Goal: Task Accomplishment & Management: Use online tool/utility

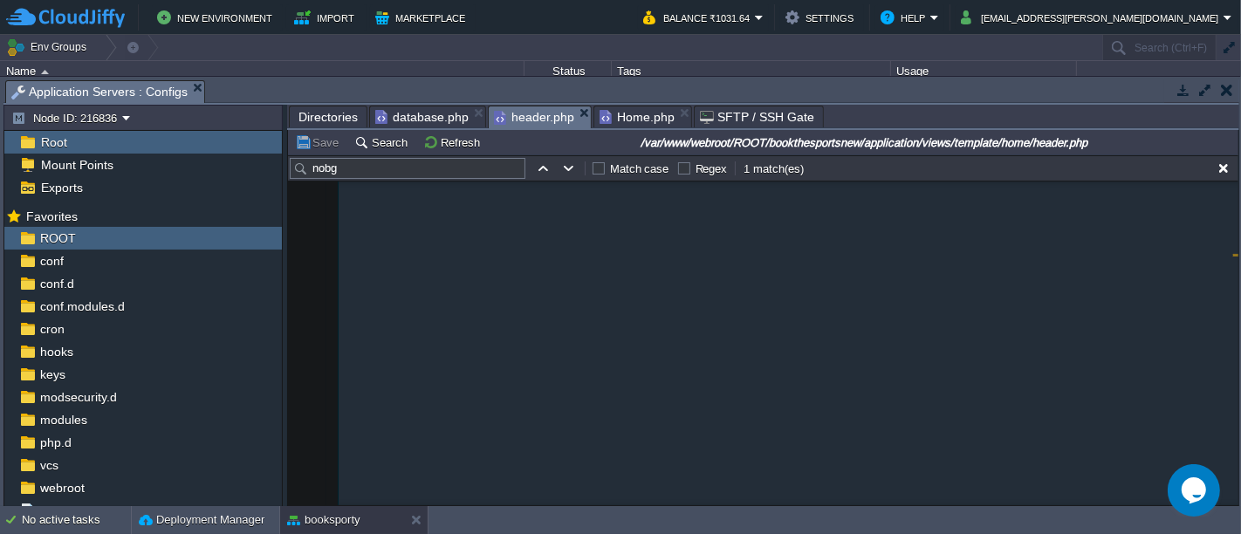
scroll to position [4416, 0]
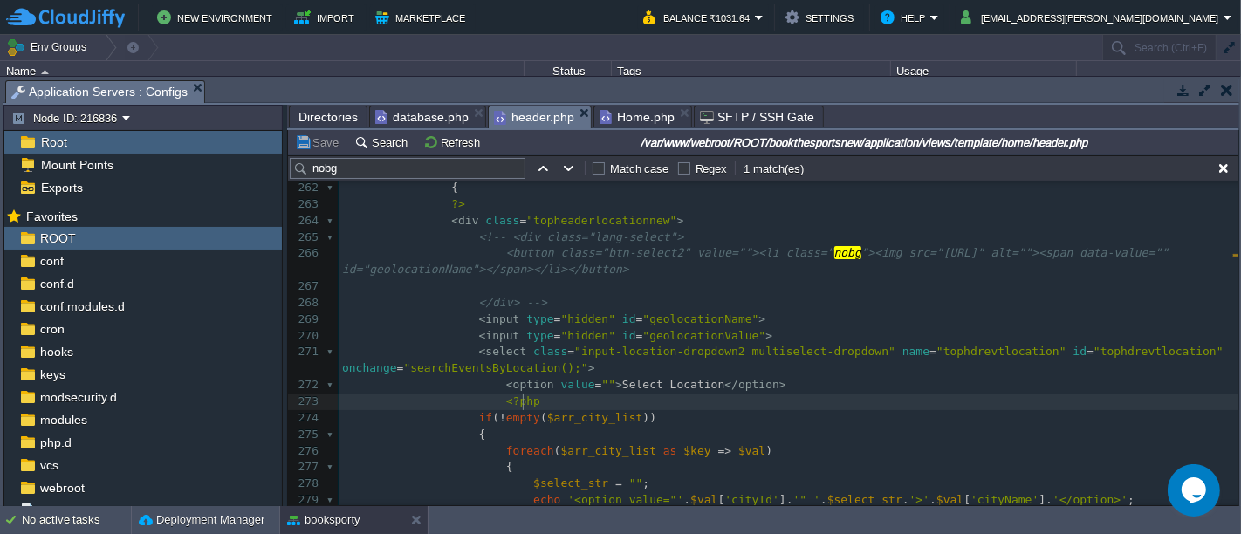
click at [584, 401] on pre "<?php" at bounding box center [789, 402] width 900 height 17
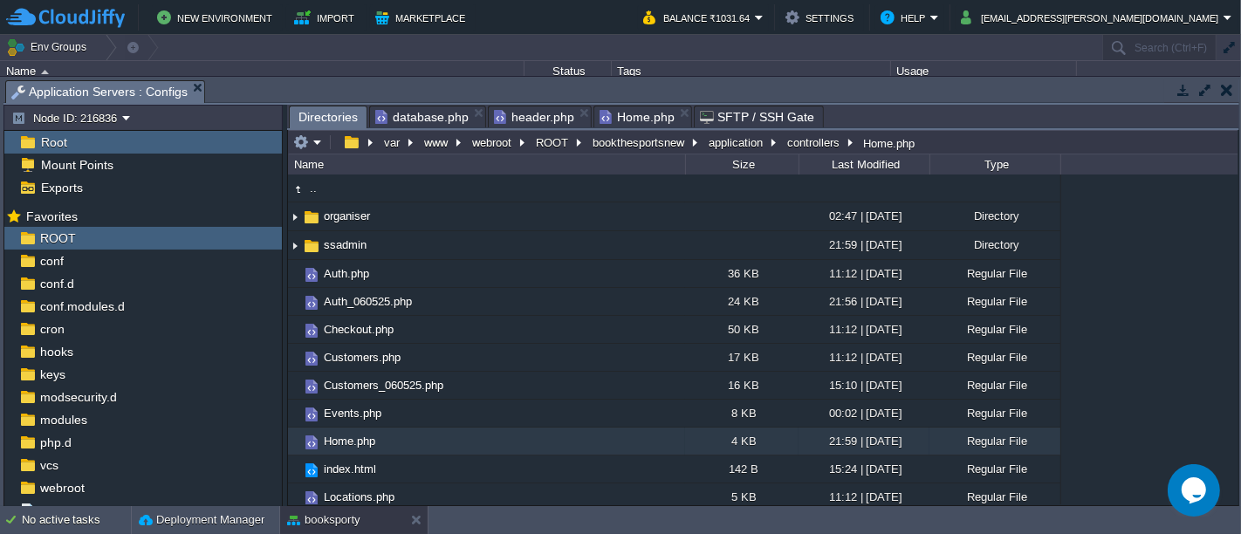
click at [319, 113] on span "Directories" at bounding box center [327, 117] width 59 height 22
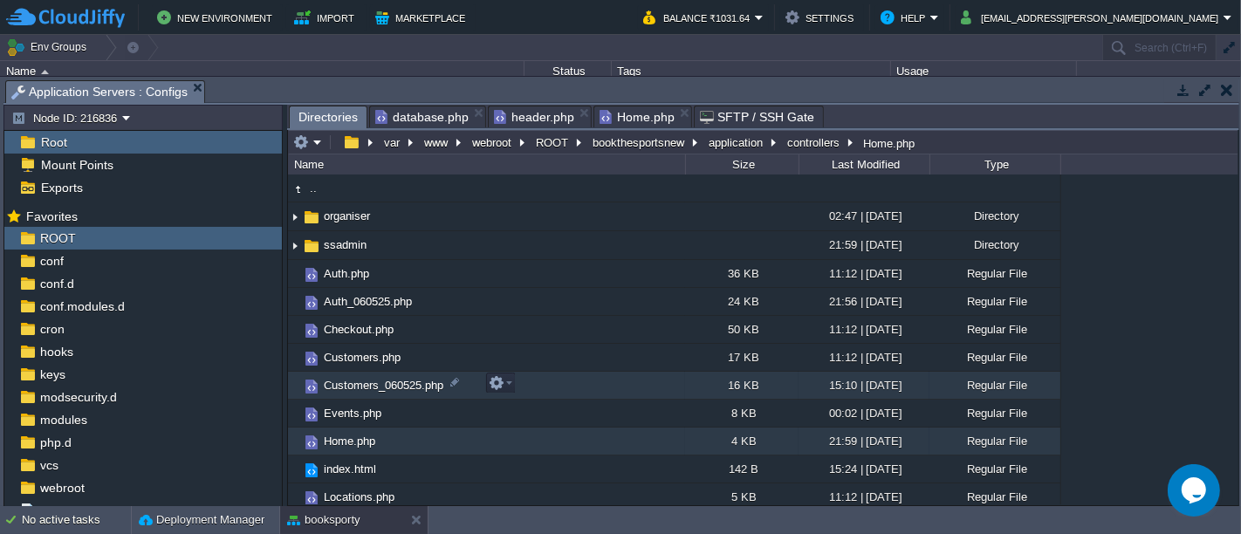
scroll to position [0, 0]
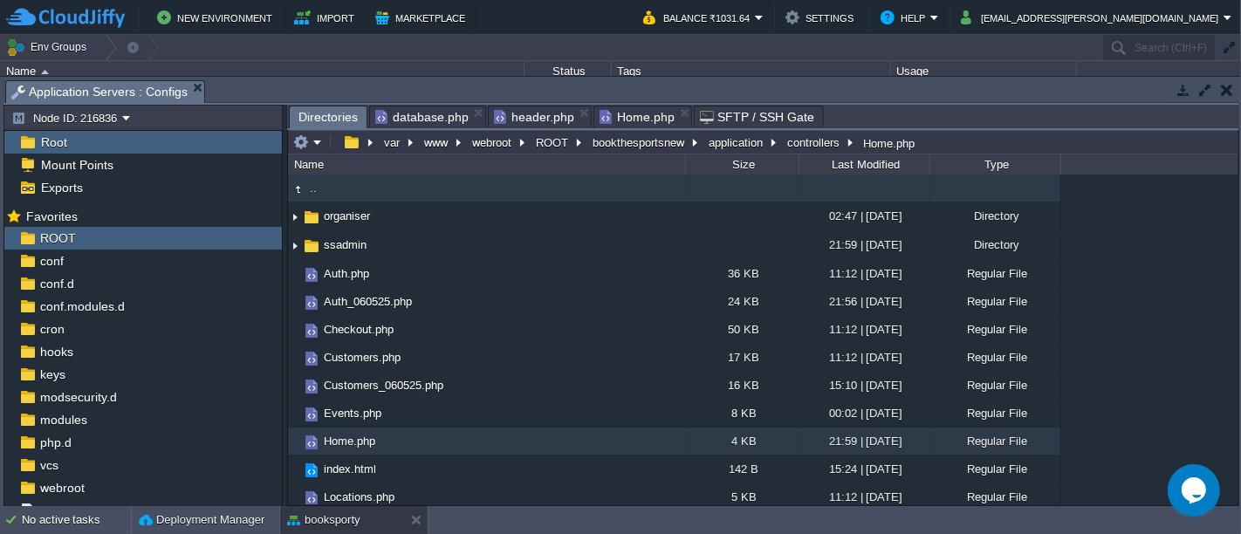
click at [492, 178] on td ".." at bounding box center [486, 189] width 397 height 28
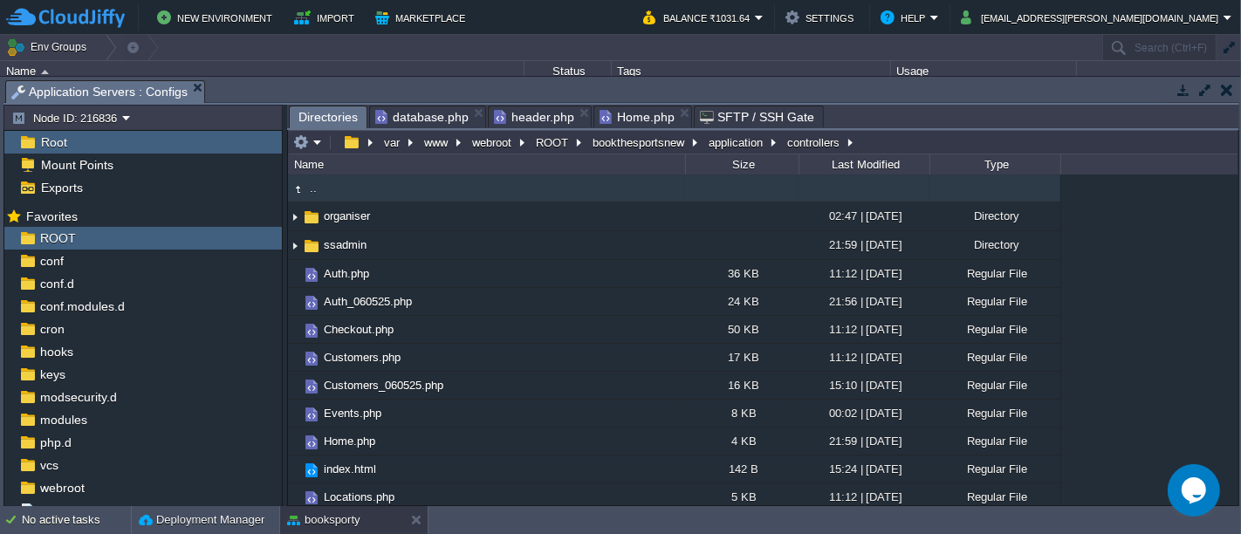
click at [492, 178] on td ".." at bounding box center [486, 189] width 397 height 28
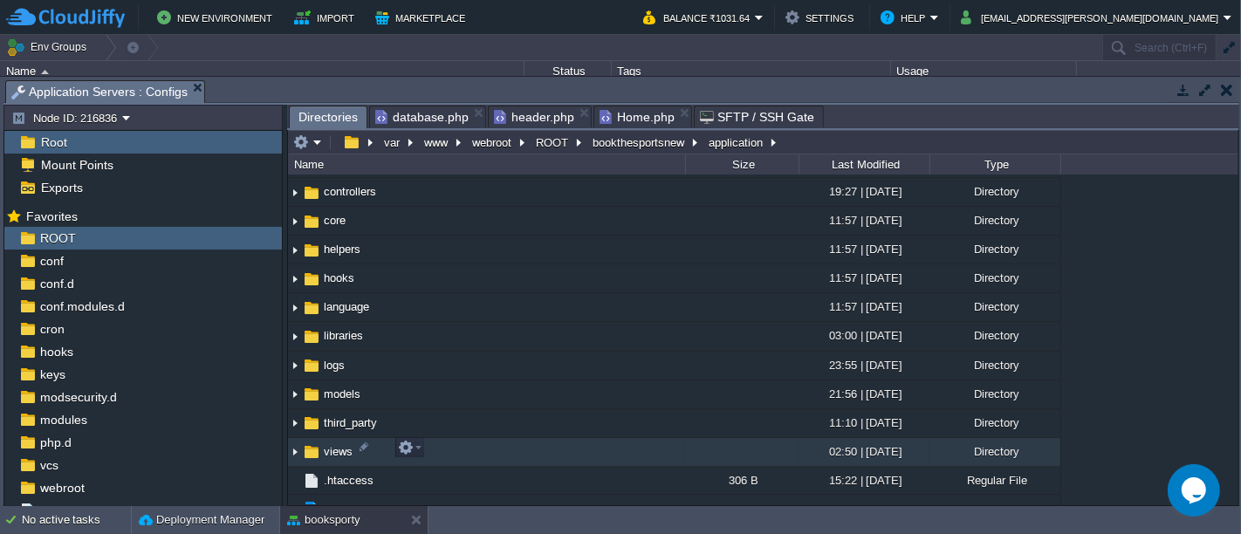
scroll to position [95, 0]
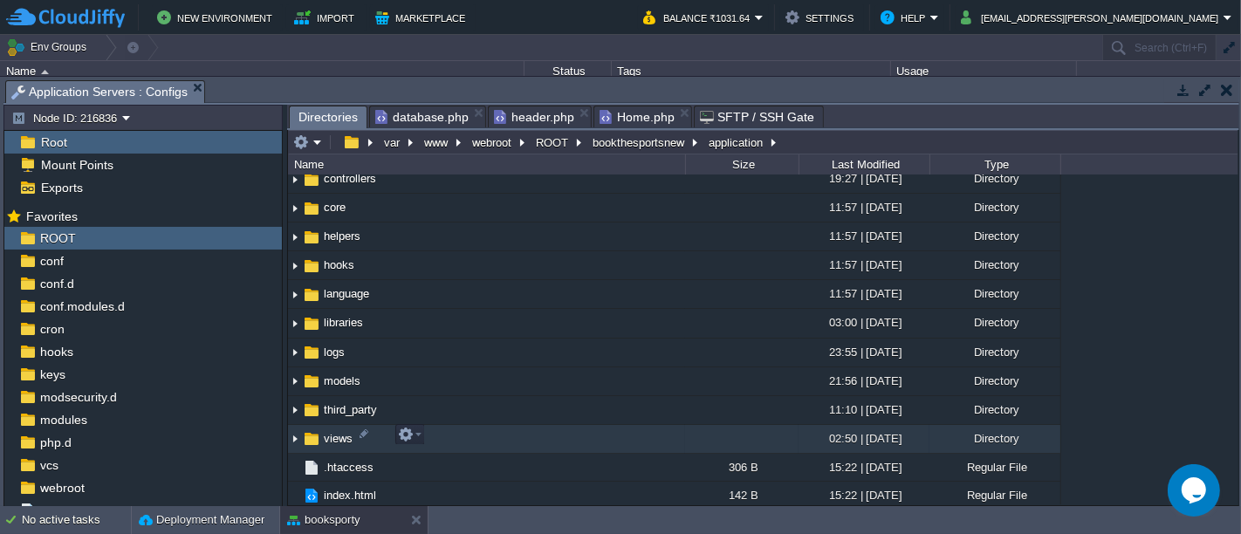
click at [446, 429] on td "views" at bounding box center [486, 439] width 397 height 29
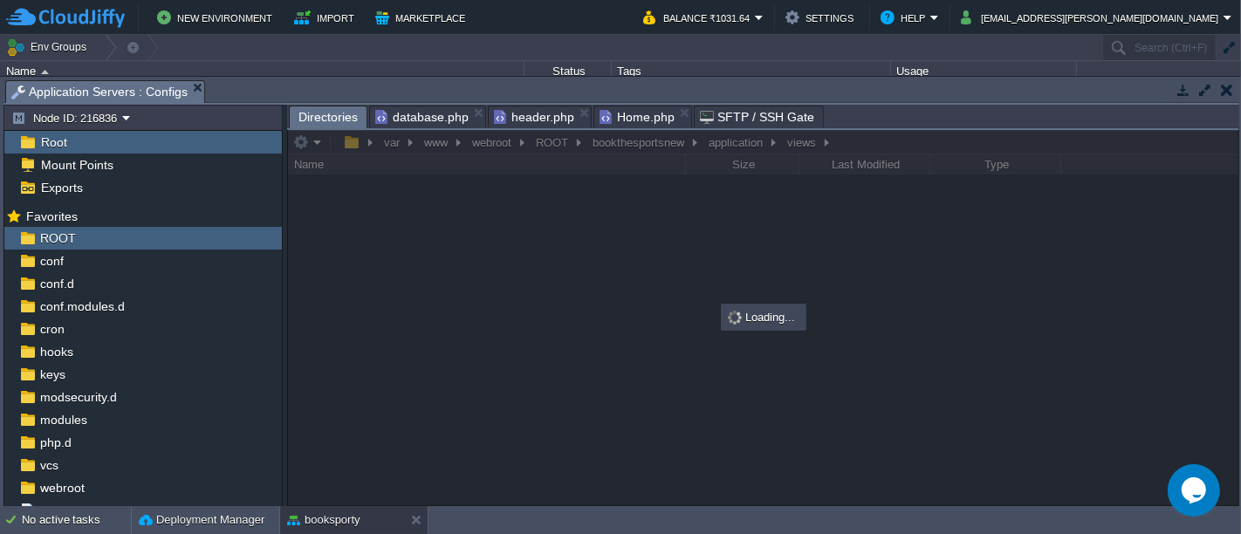
scroll to position [0, 0]
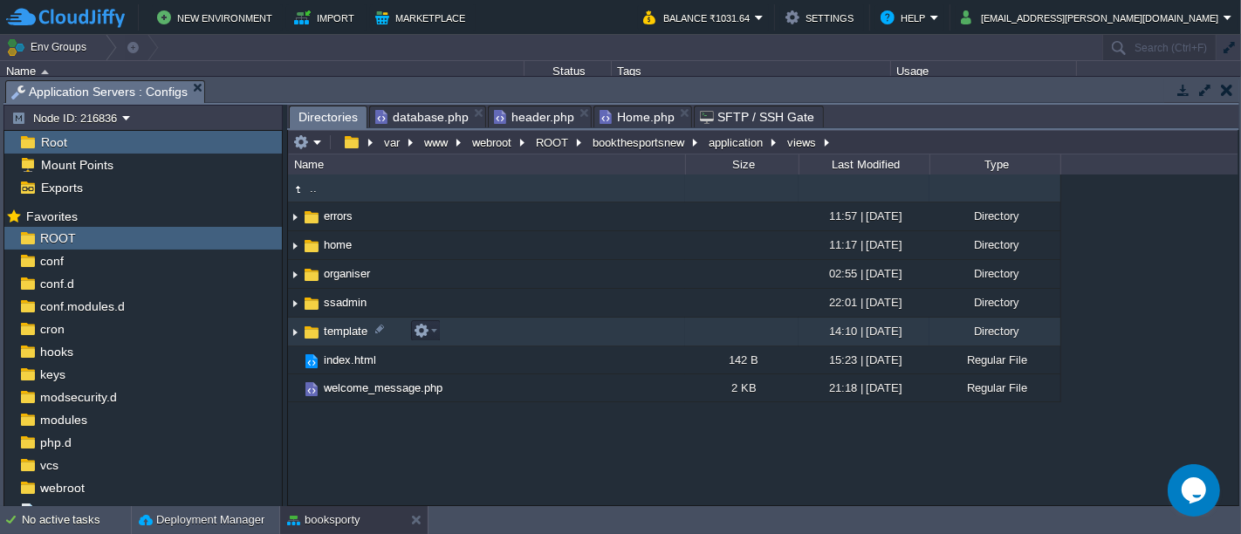
click at [468, 327] on td "template" at bounding box center [486, 332] width 397 height 29
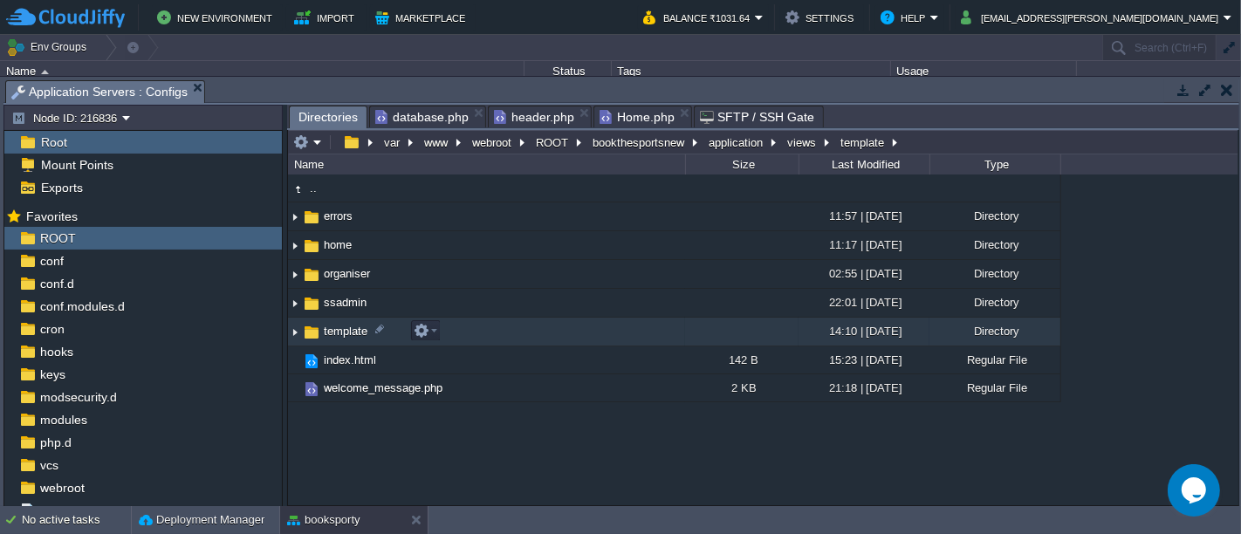
click at [468, 327] on td "template" at bounding box center [486, 332] width 397 height 29
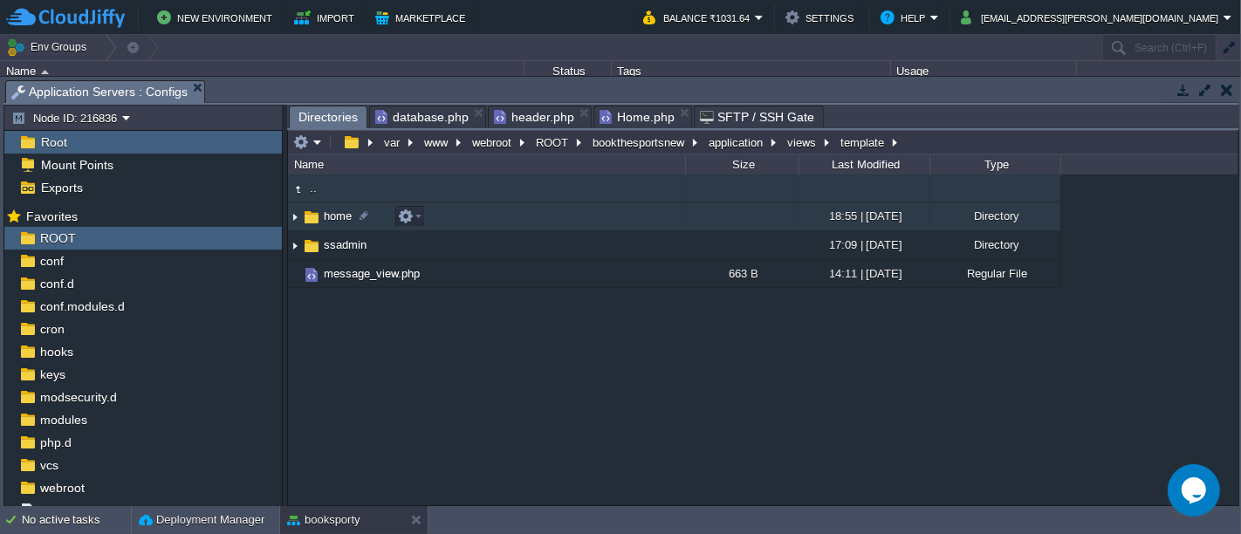
click at [501, 212] on td "home" at bounding box center [486, 216] width 397 height 29
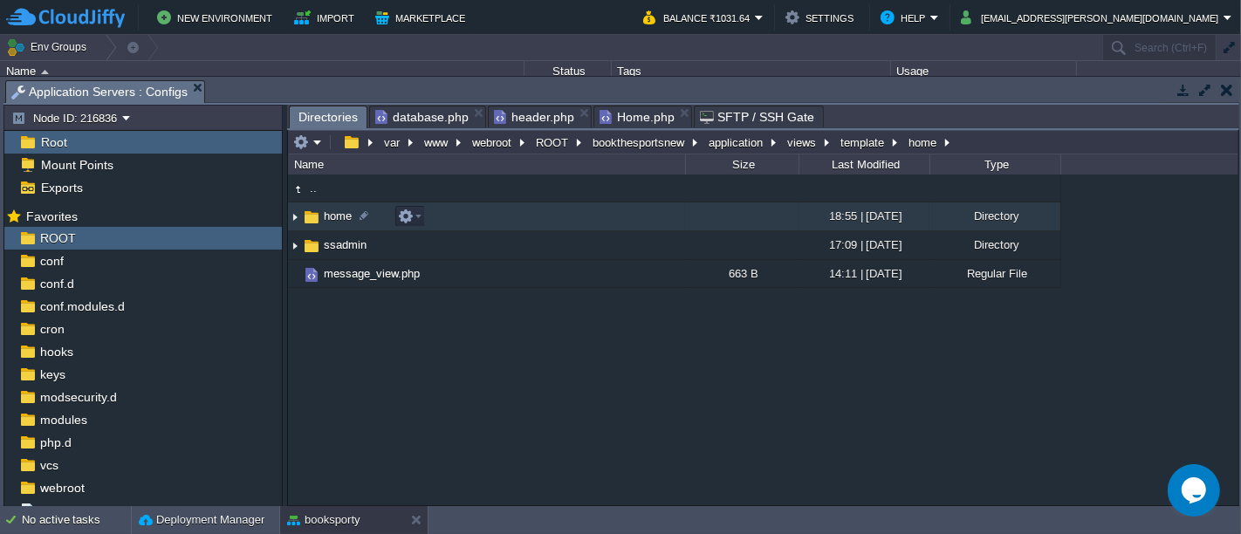
click at [501, 212] on td "home" at bounding box center [486, 216] width 397 height 29
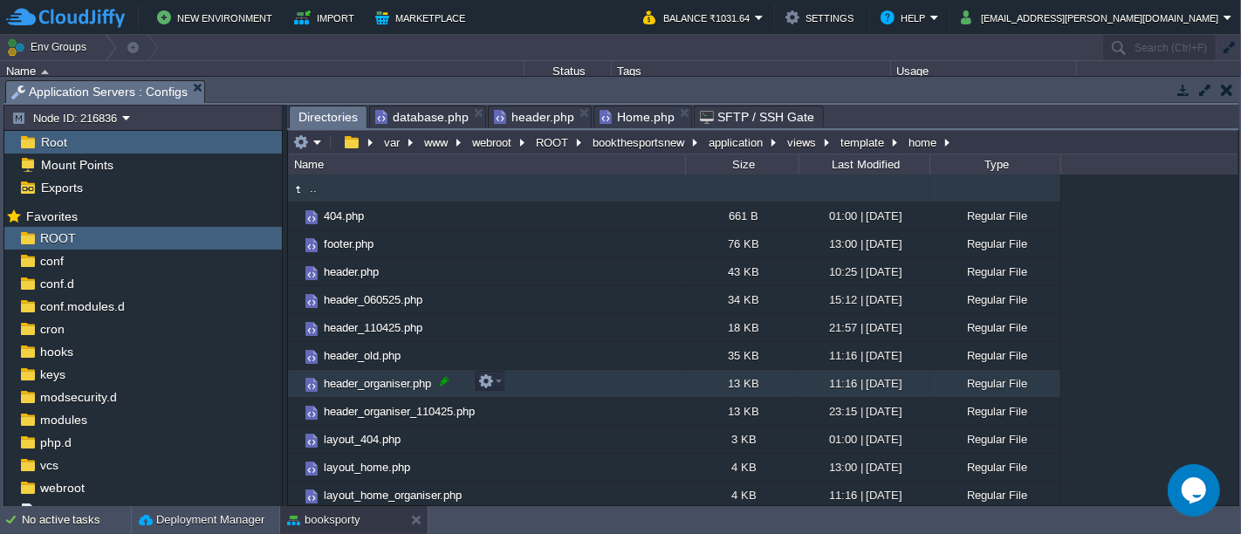
scroll to position [85, 0]
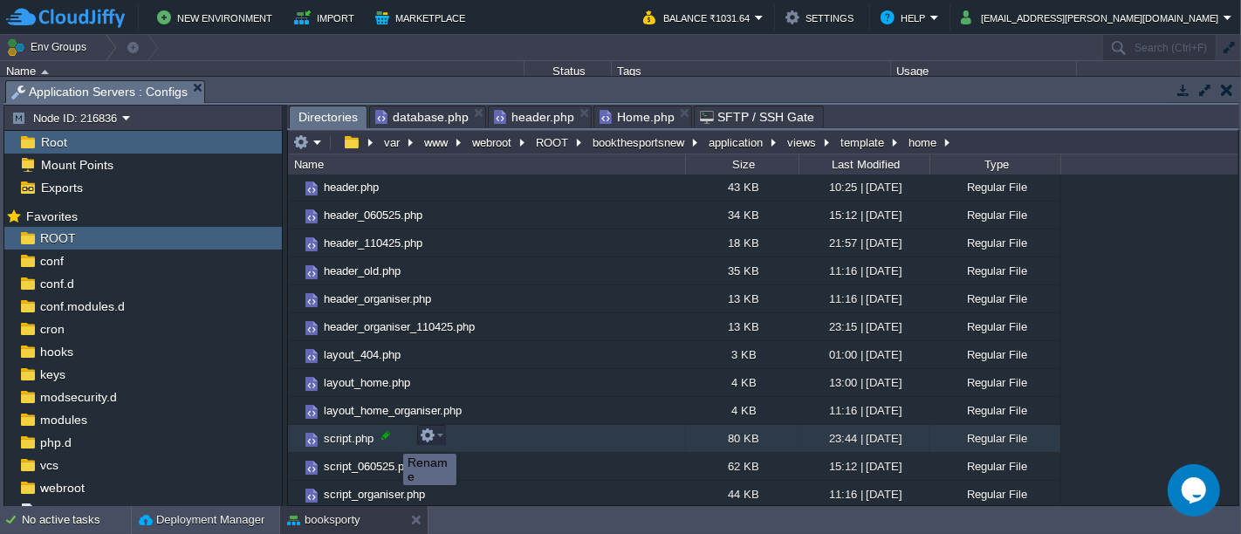
click at [389, 438] on div at bounding box center [386, 436] width 16 height 16
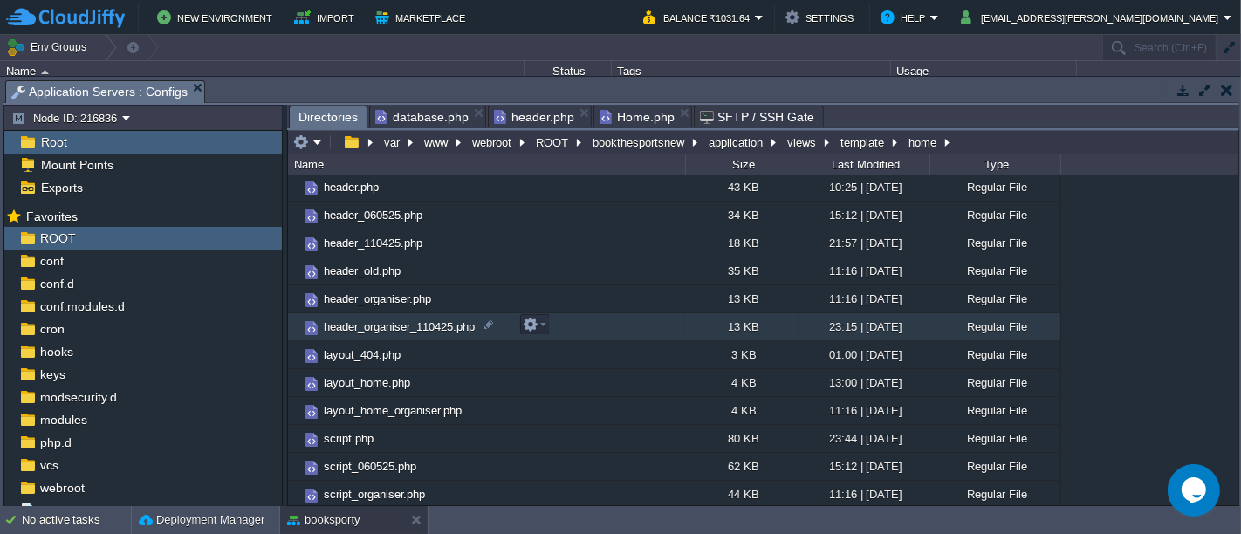
click at [606, 330] on td "header_organiser_110425.php" at bounding box center [486, 327] width 397 height 28
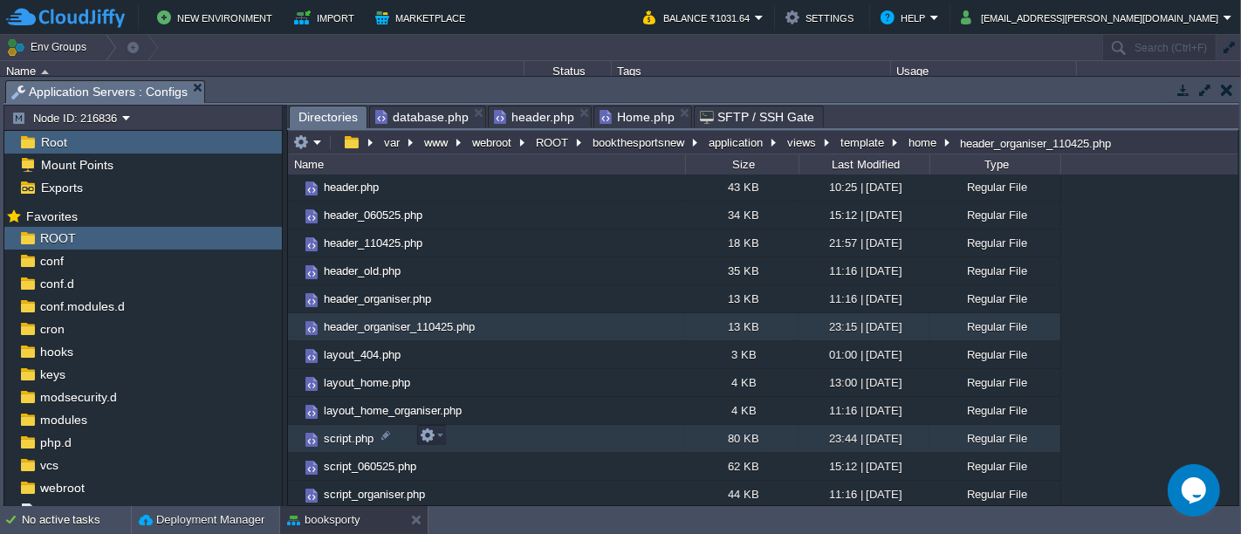
click at [493, 435] on td "script.php" at bounding box center [486, 439] width 397 height 28
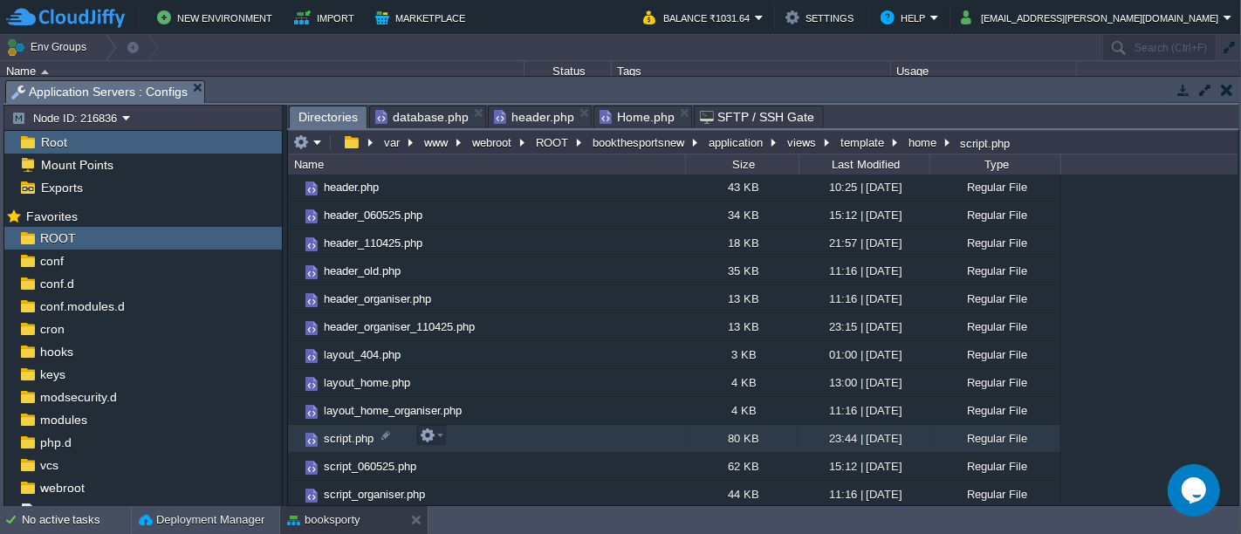
click at [493, 435] on td "script.php" at bounding box center [486, 439] width 397 height 28
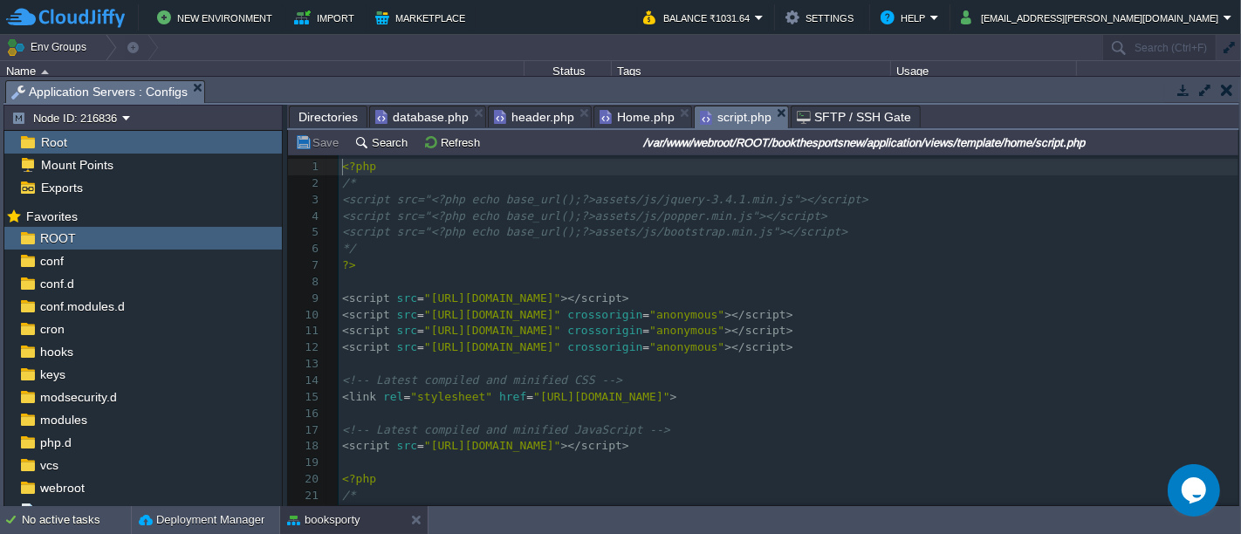
scroll to position [5, 0]
click at [493, 435] on pre "<!-- Latest compiled and minified JavaScript -->" at bounding box center [789, 430] width 900 height 17
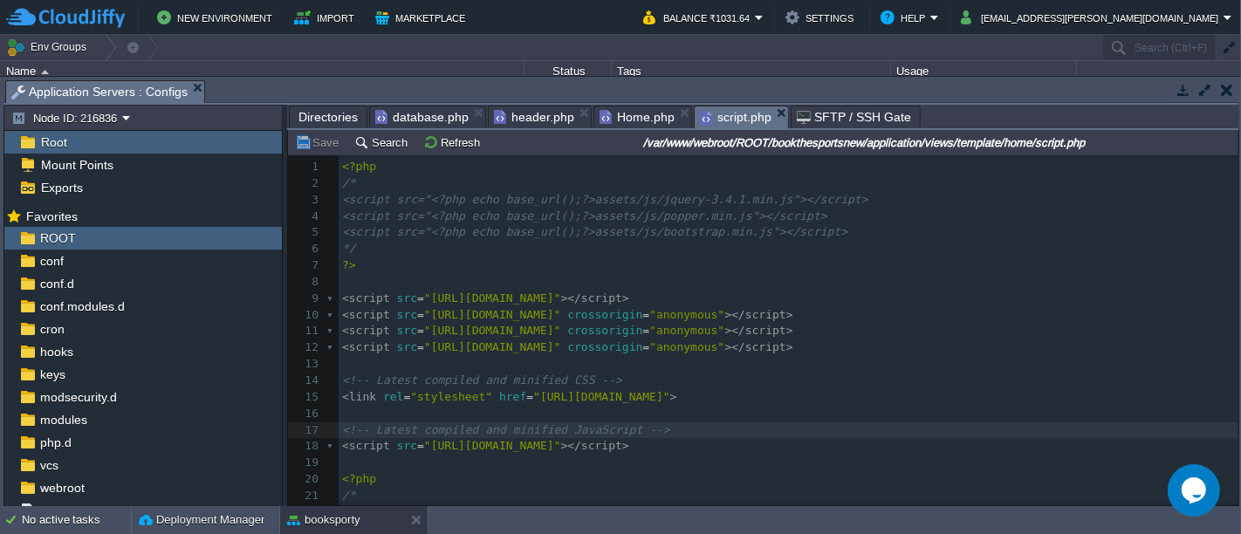
type textarea "-"
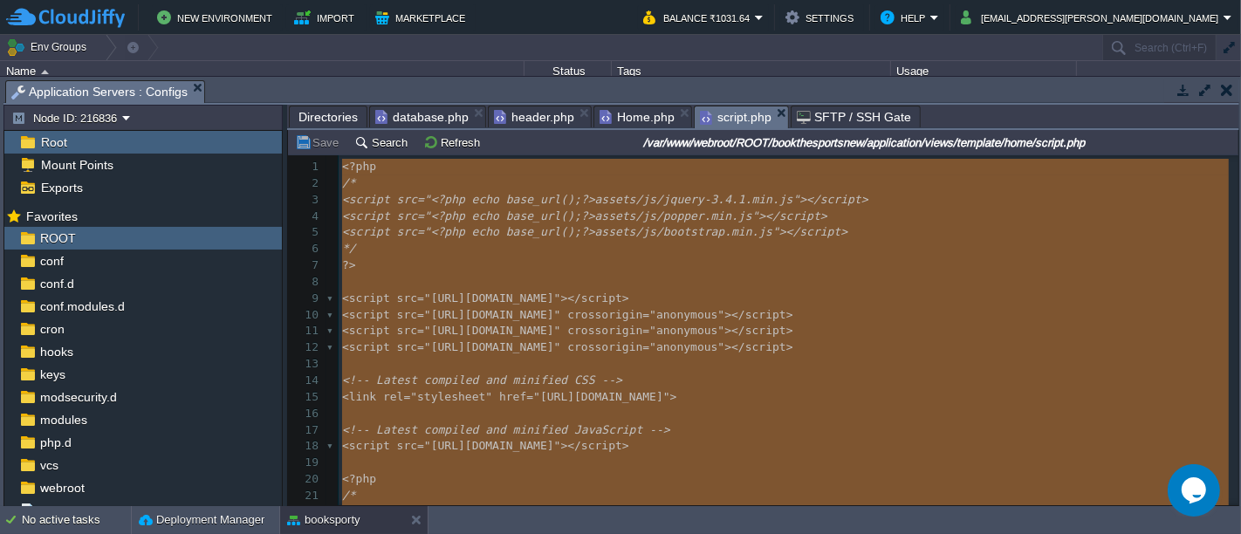
scroll to position [45956, 0]
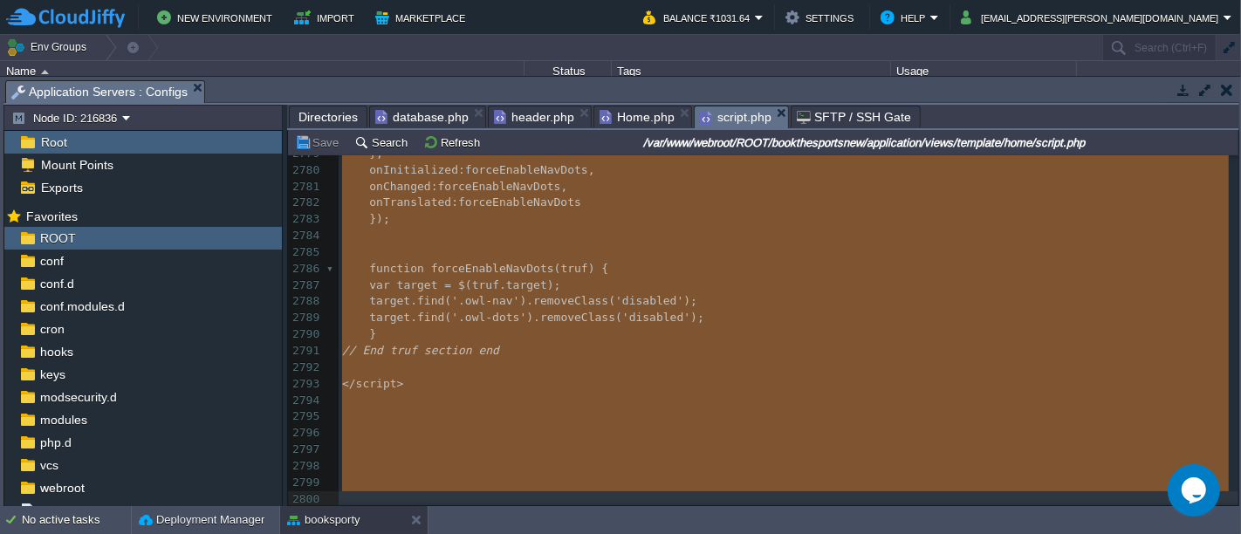
type textarea "-"
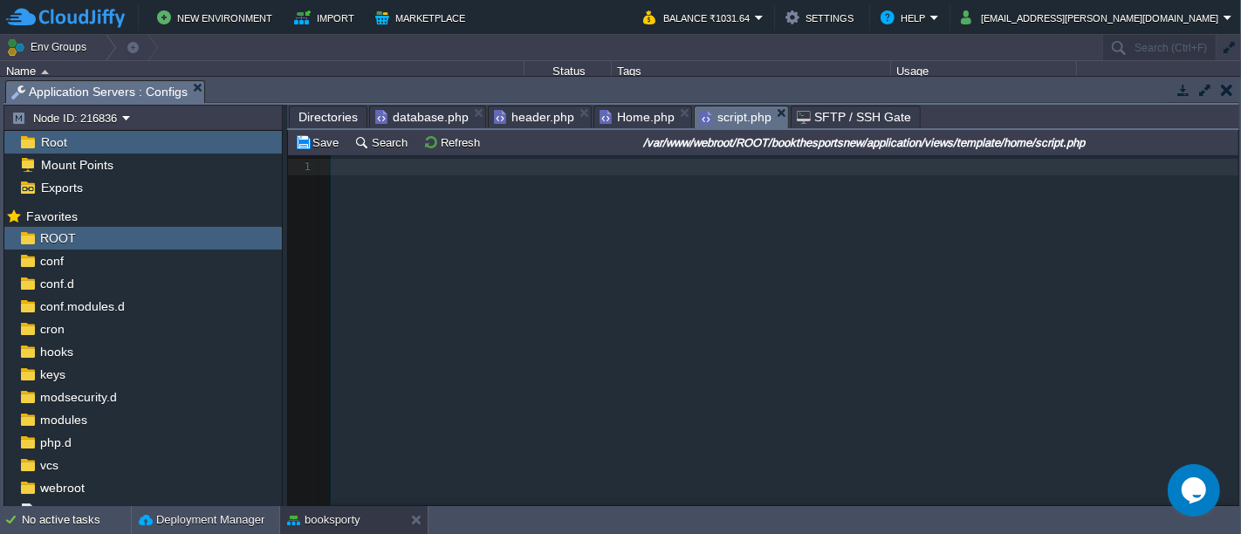
scroll to position [40162, 0]
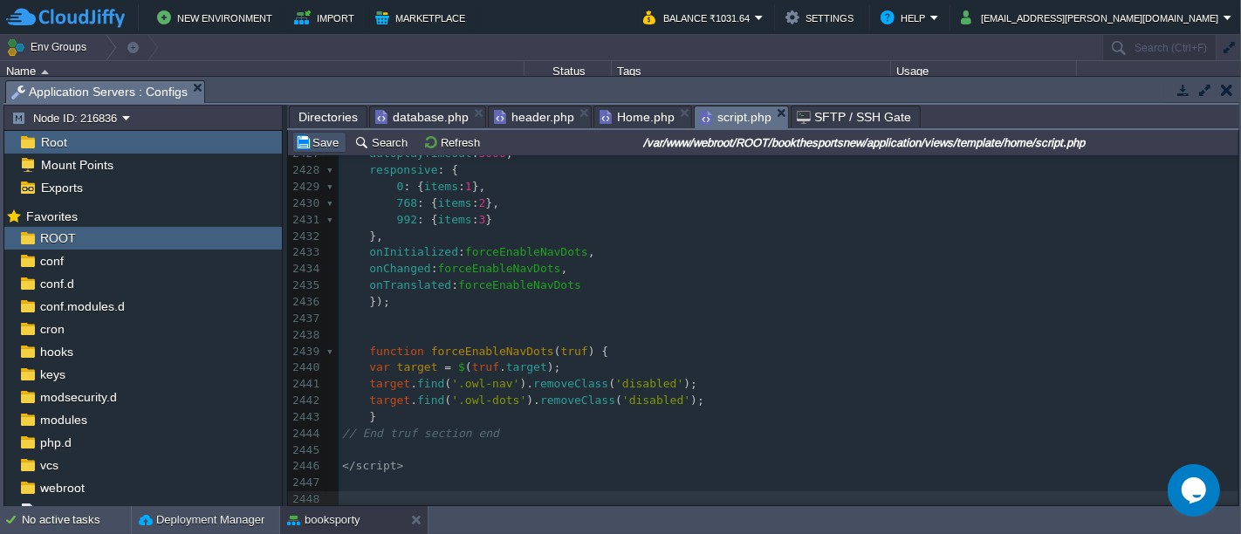
click at [316, 146] on button "Save" at bounding box center [319, 142] width 49 height 16
click at [696, 315] on pre "​" at bounding box center [789, 319] width 900 height 17
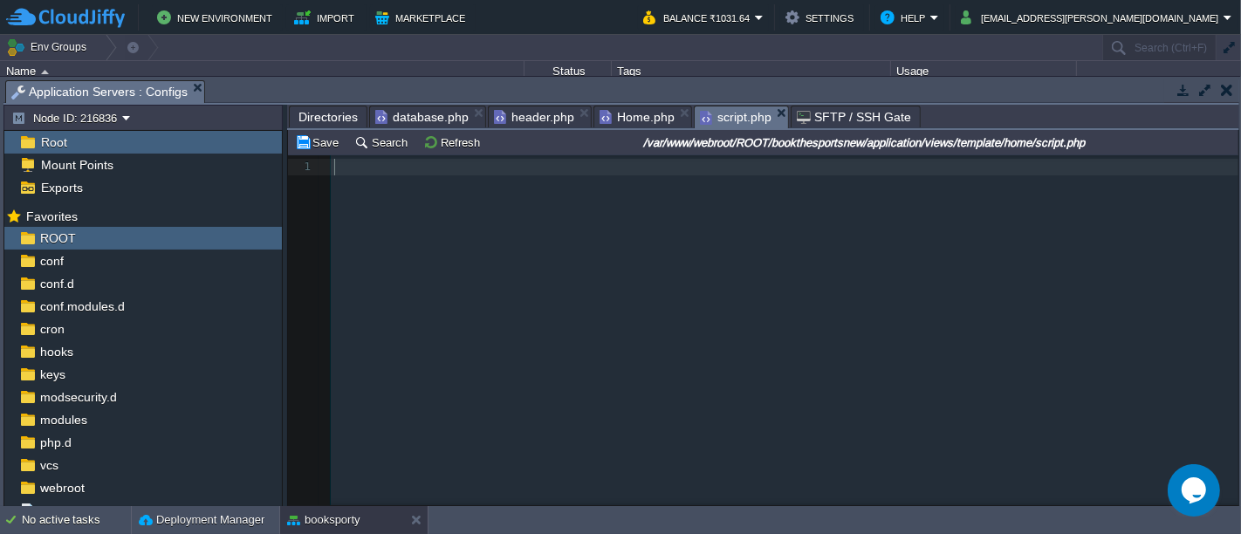
type textarea "-"
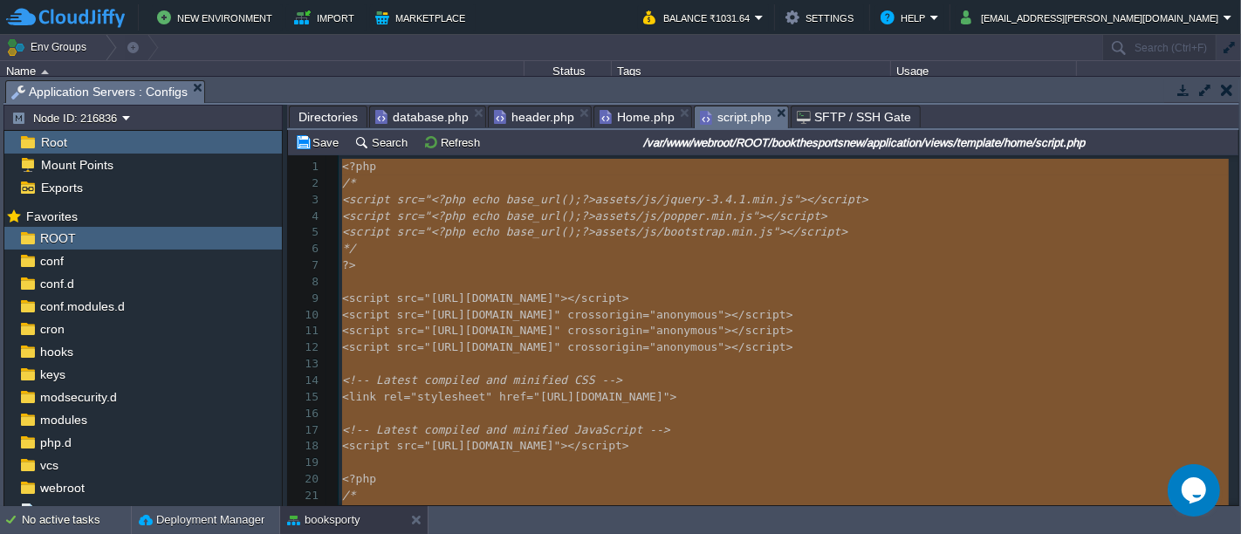
scroll to position [3, 0]
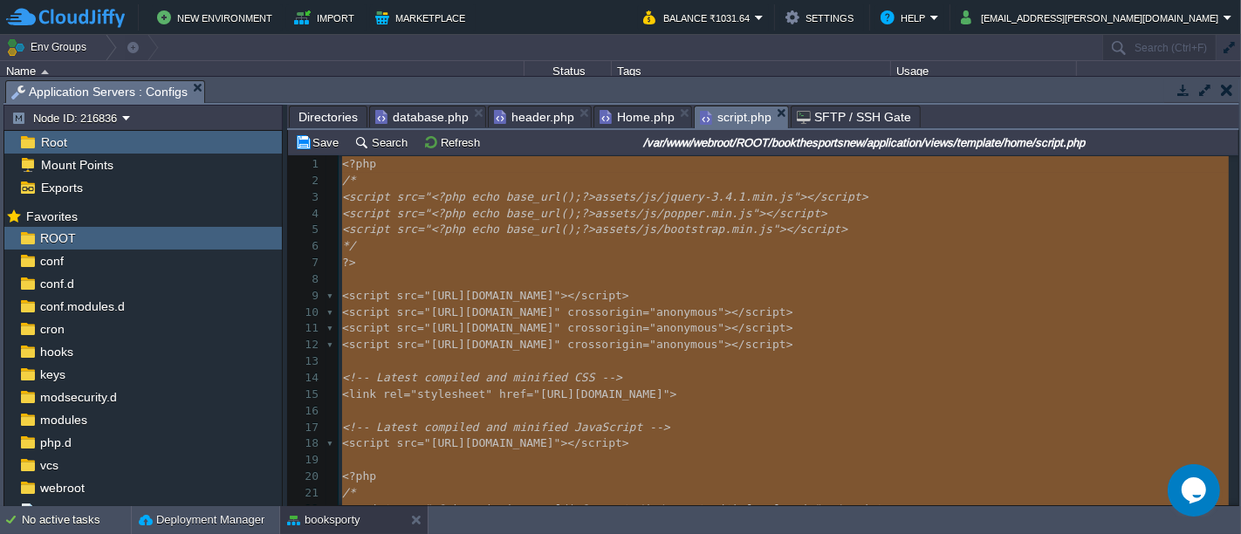
click at [577, 383] on pre "<!-- Latest compiled and minified CSS -->" at bounding box center [789, 378] width 900 height 17
click at [580, 377] on span "<!-- Latest compiled and minified CSS -->" at bounding box center [482, 377] width 280 height 13
click at [667, 355] on pre "​" at bounding box center [789, 361] width 900 height 17
click at [700, 252] on pre "*/" at bounding box center [789, 246] width 900 height 17
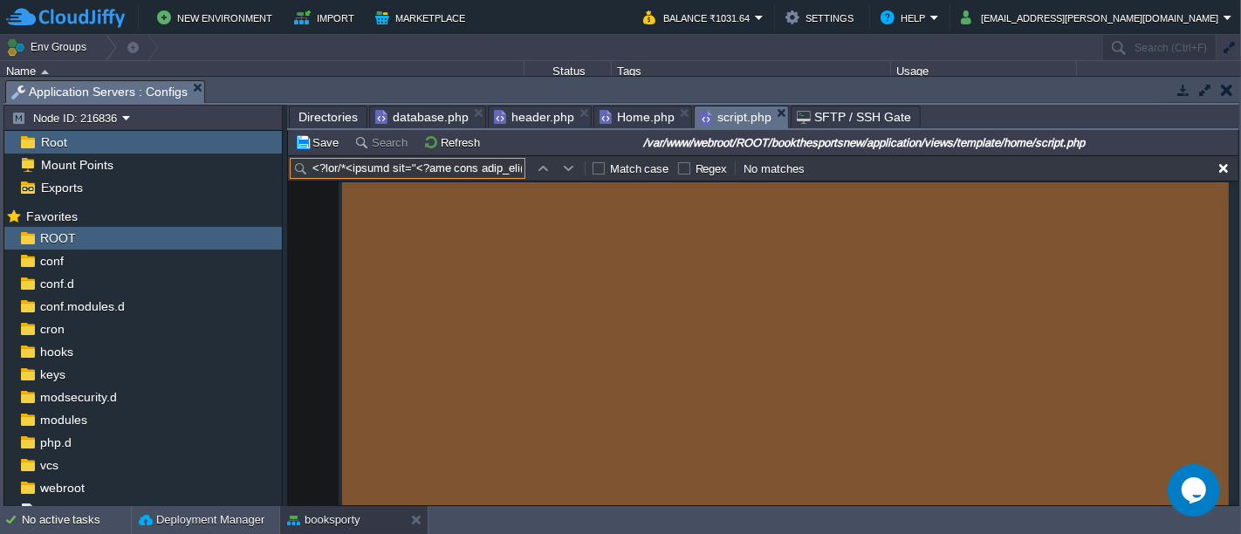
scroll to position [28, 0]
type input "<?php/*<script src="<?php echo base_url();?>assets/js/jquery-3.4.1.min.js"></sc…"
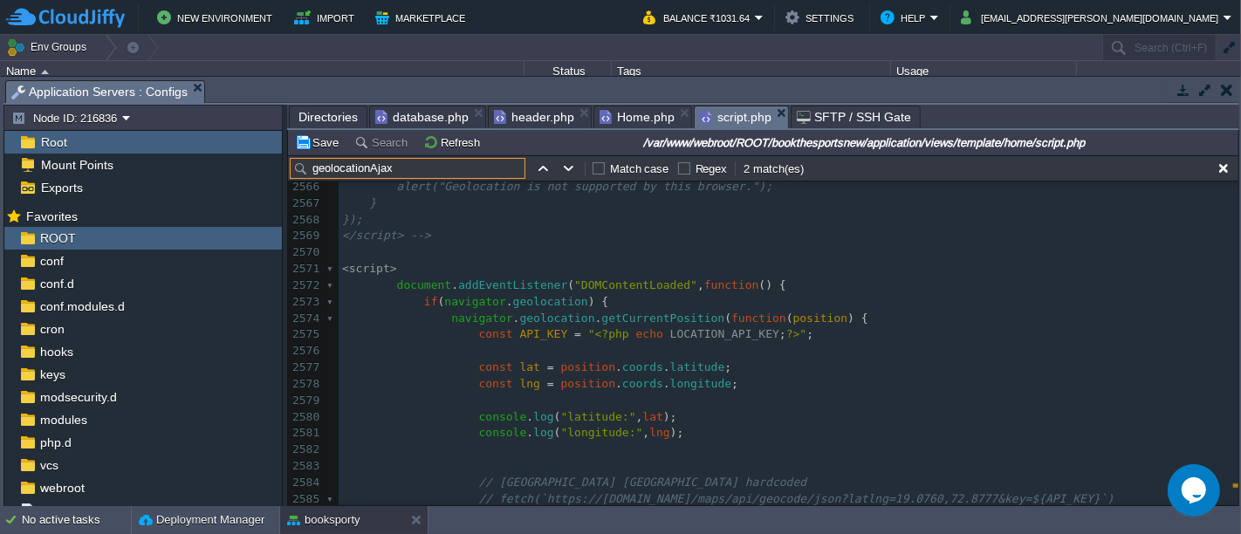
scroll to position [42400, 0]
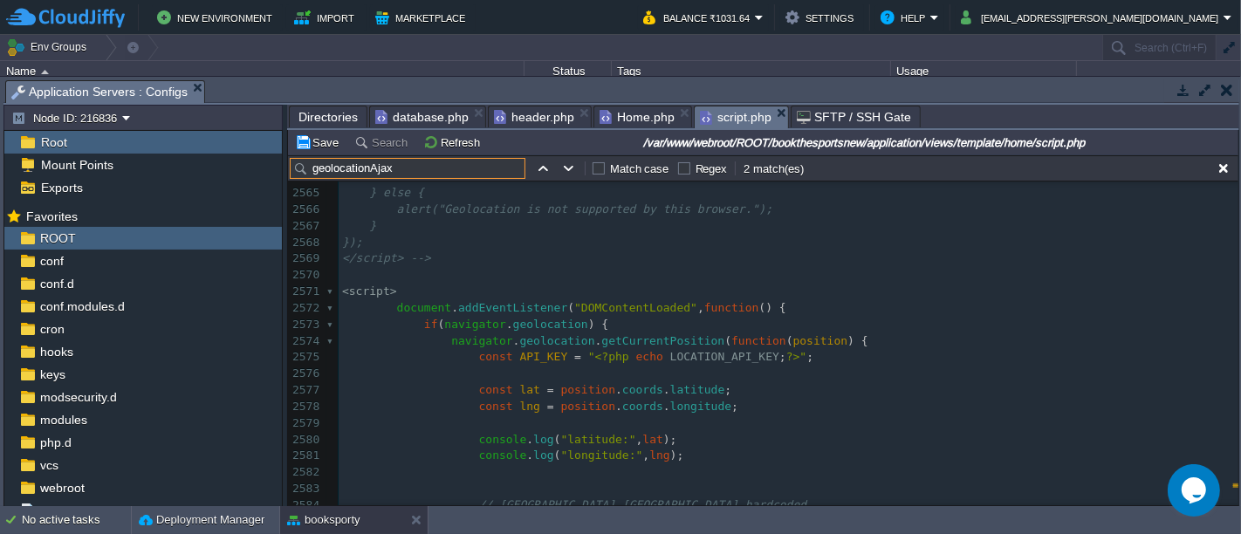
type input "geolocationAjax"
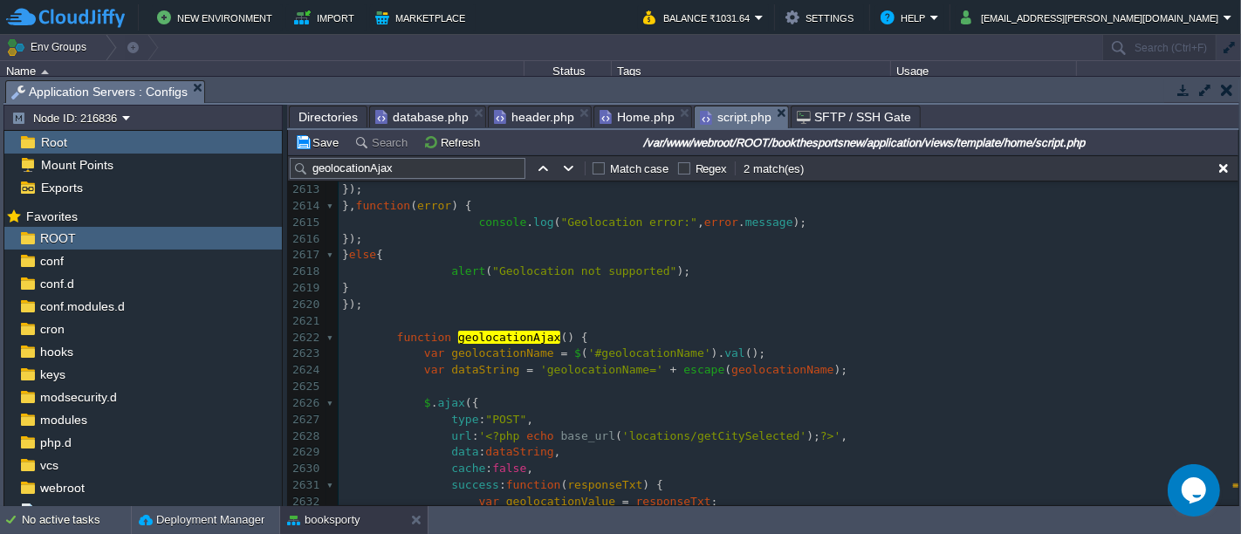
scroll to position [43346, 0]
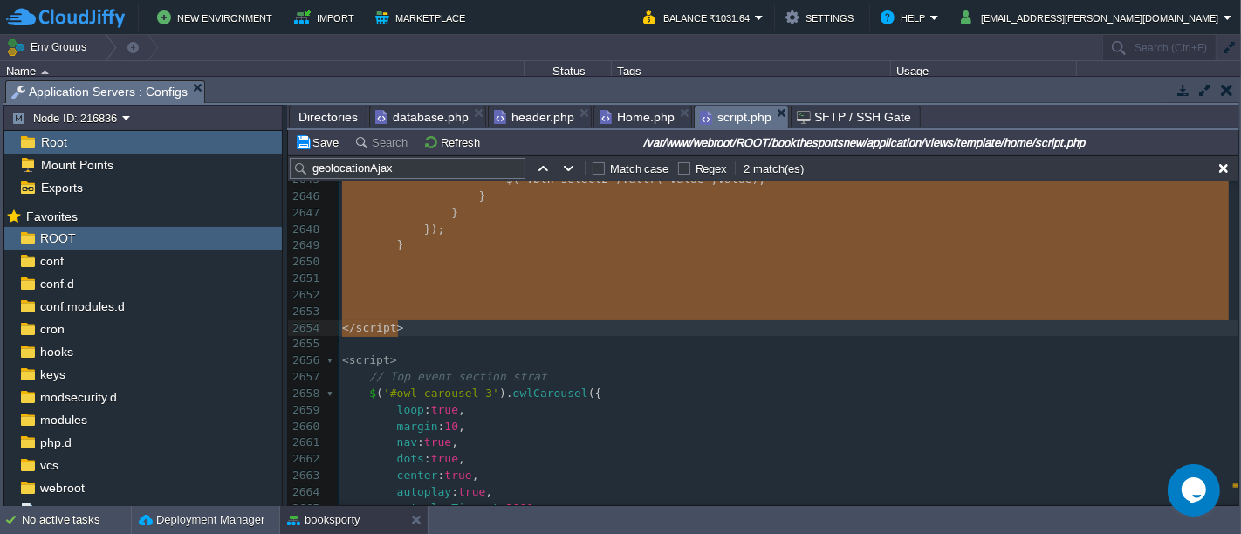
type textarea "-"
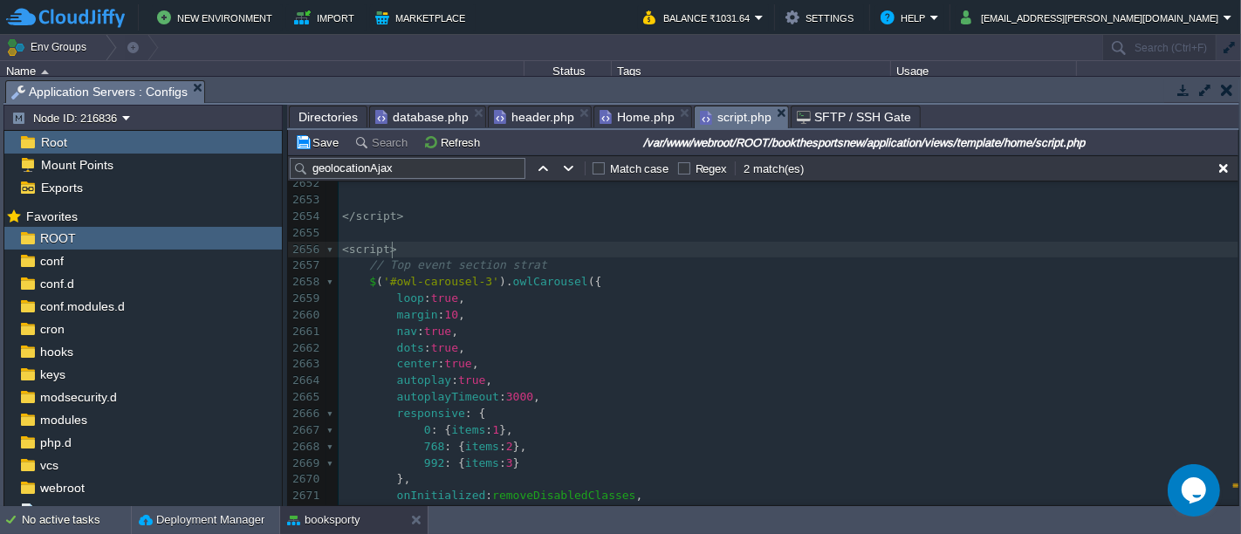
click at [526, 249] on pre "< script >" at bounding box center [789, 250] width 900 height 17
click at [717, 366] on pre "center : true ," at bounding box center [789, 364] width 900 height 17
type textarea "-"
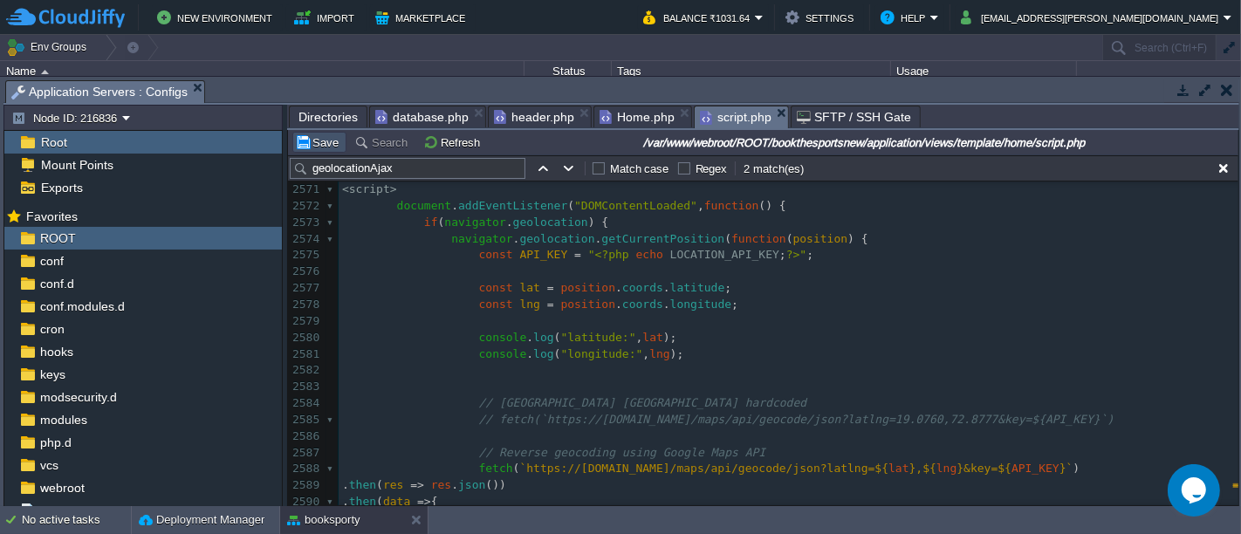
click at [321, 142] on button "Save" at bounding box center [319, 142] width 49 height 16
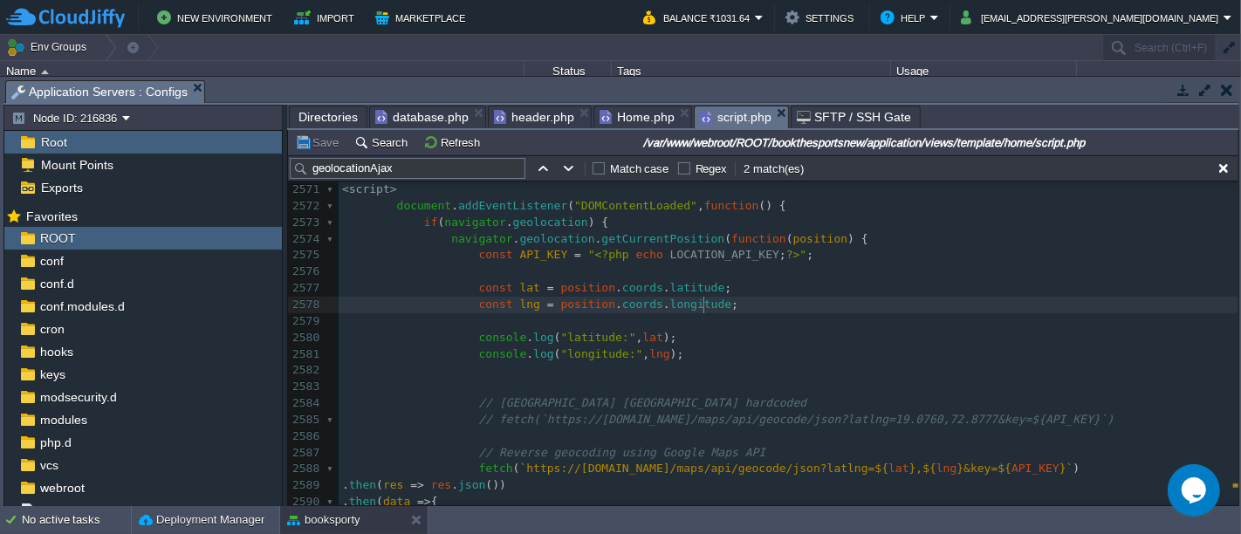
click at [748, 309] on pre "const lng = position . coords . longitude ;" at bounding box center [789, 305] width 900 height 17
type textarea "-"
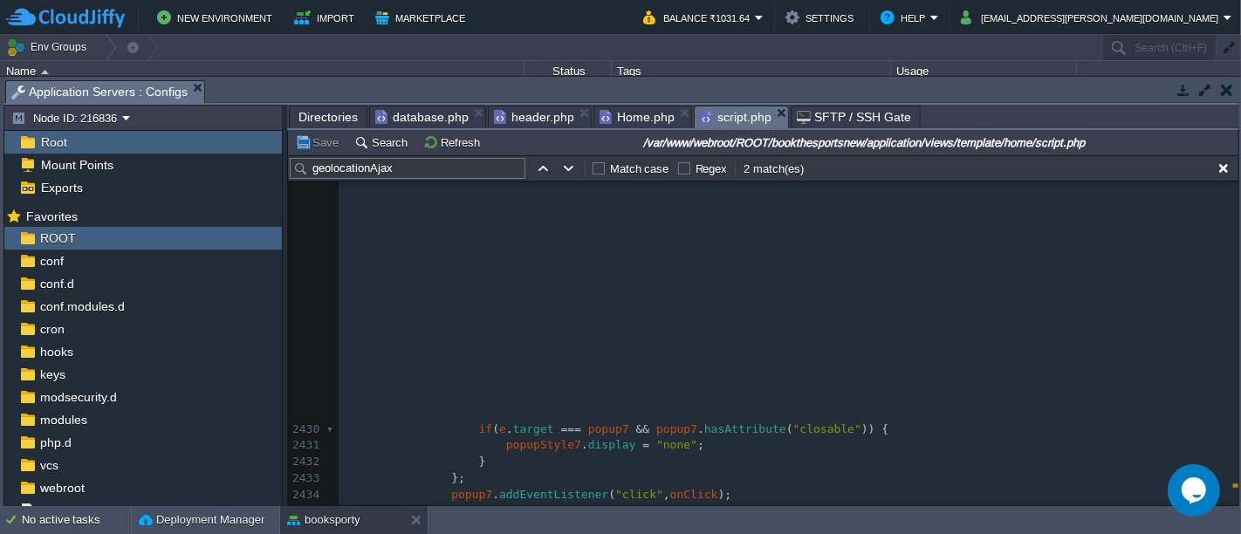
scroll to position [40904, 0]
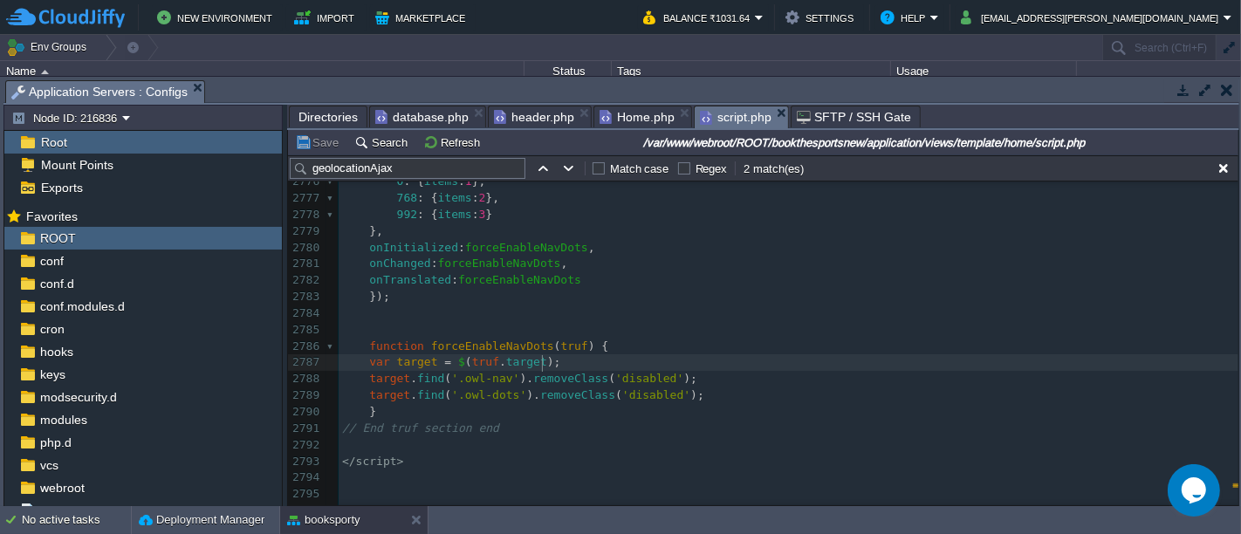
click at [777, 354] on pre "var target = $ ( truf . target );" at bounding box center [789, 362] width 900 height 17
click at [710, 311] on pre "​" at bounding box center [789, 313] width 900 height 17
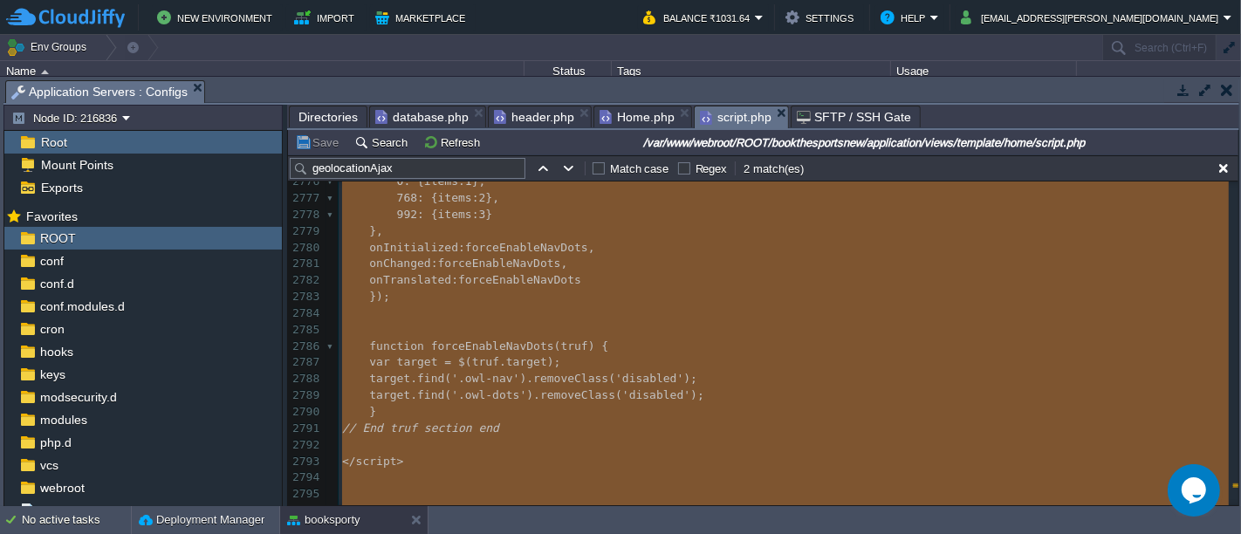
type textarea "-"
click at [648, 324] on pre "​" at bounding box center [789, 330] width 900 height 17
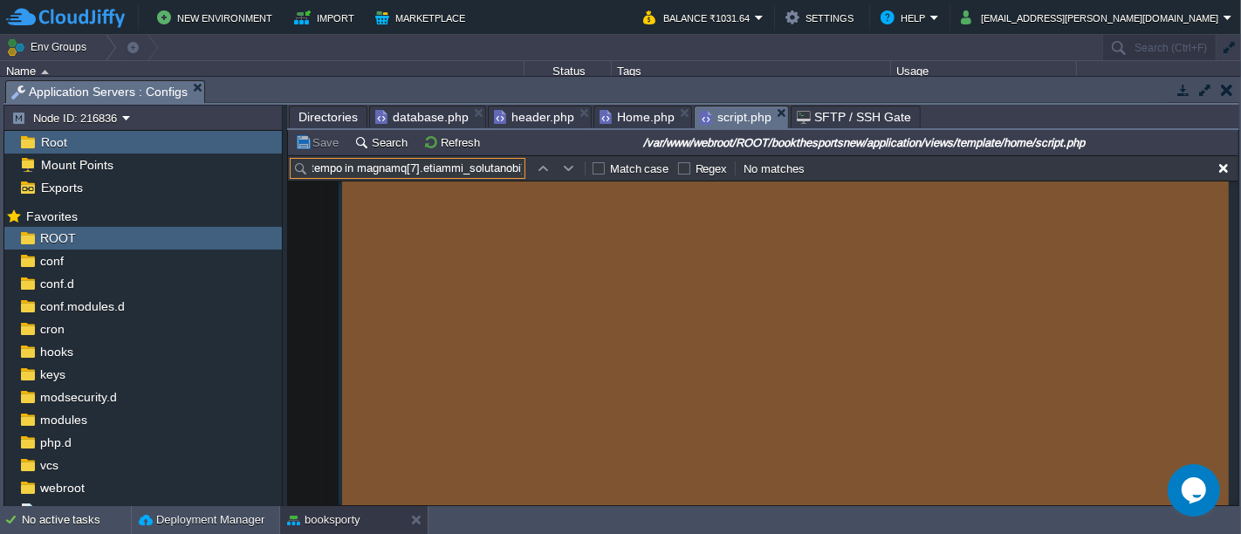
paste input "isset($pageId) && $pageId == '3'"
type input "<?php/*<script src="<?php echo base_url();?>assets/js/jquery-3.4.1.min.js"></sc…"
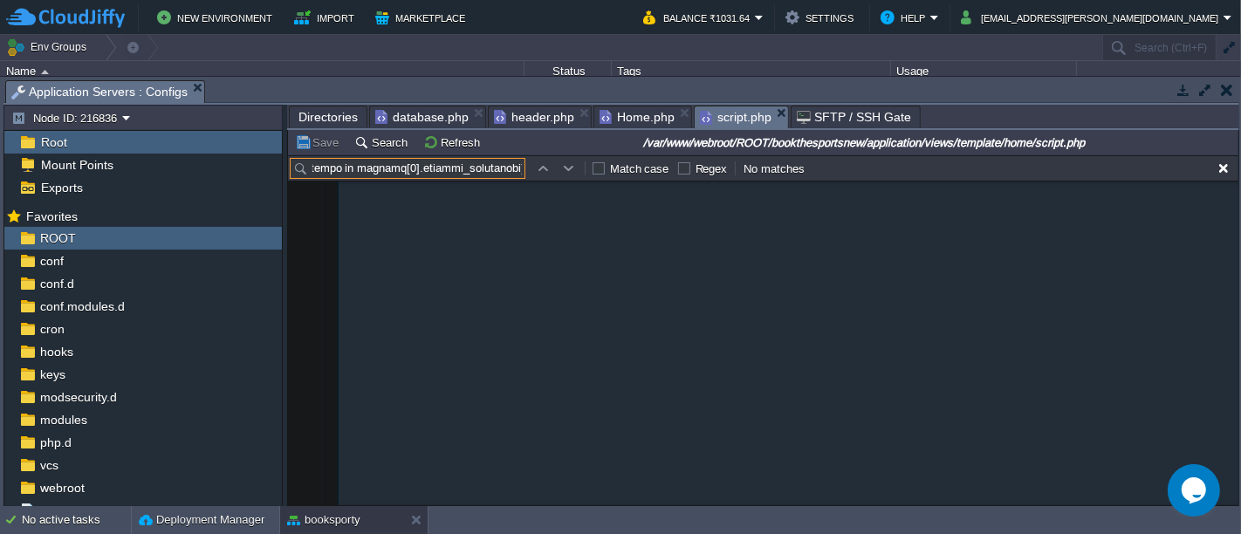
scroll to position [38909, 0]
click at [431, 161] on input "text" at bounding box center [408, 168] width 236 height 21
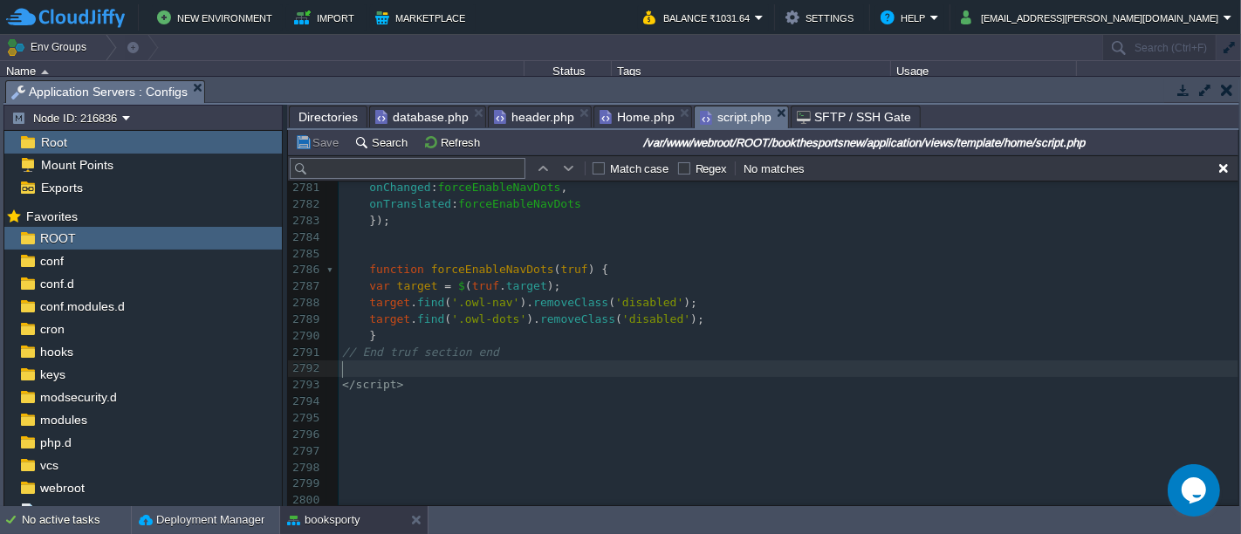
click at [545, 367] on pre "​" at bounding box center [789, 368] width 900 height 17
paste input "}"
type input "}"
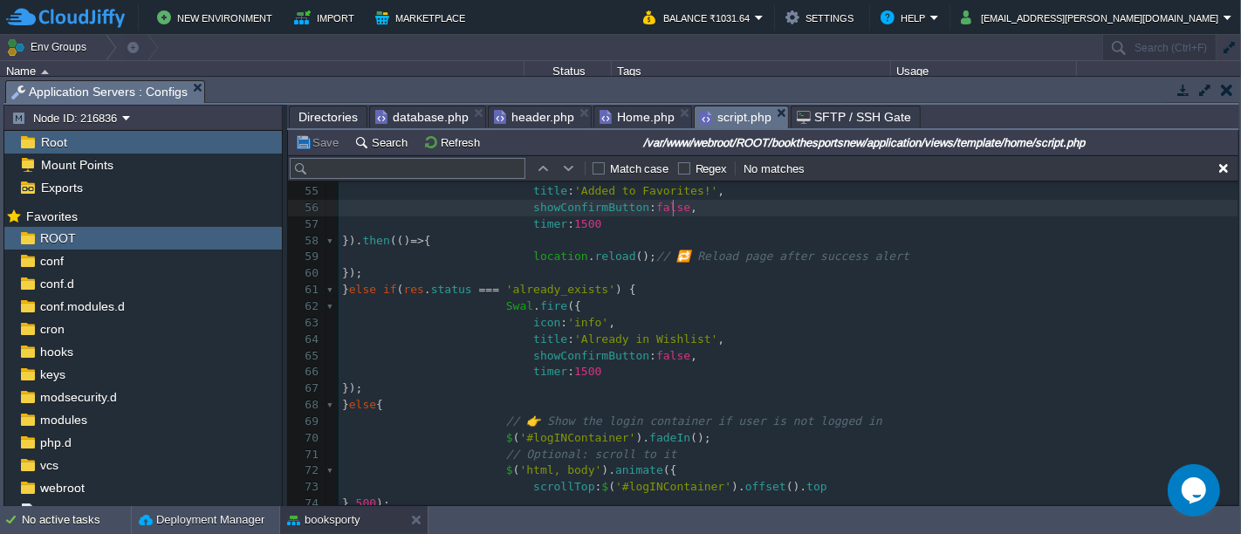
click at [780, 205] on pre "showConfirmButton : false ," at bounding box center [789, 208] width 900 height 17
paste input "isset($pageId) && $pageId == '3'"
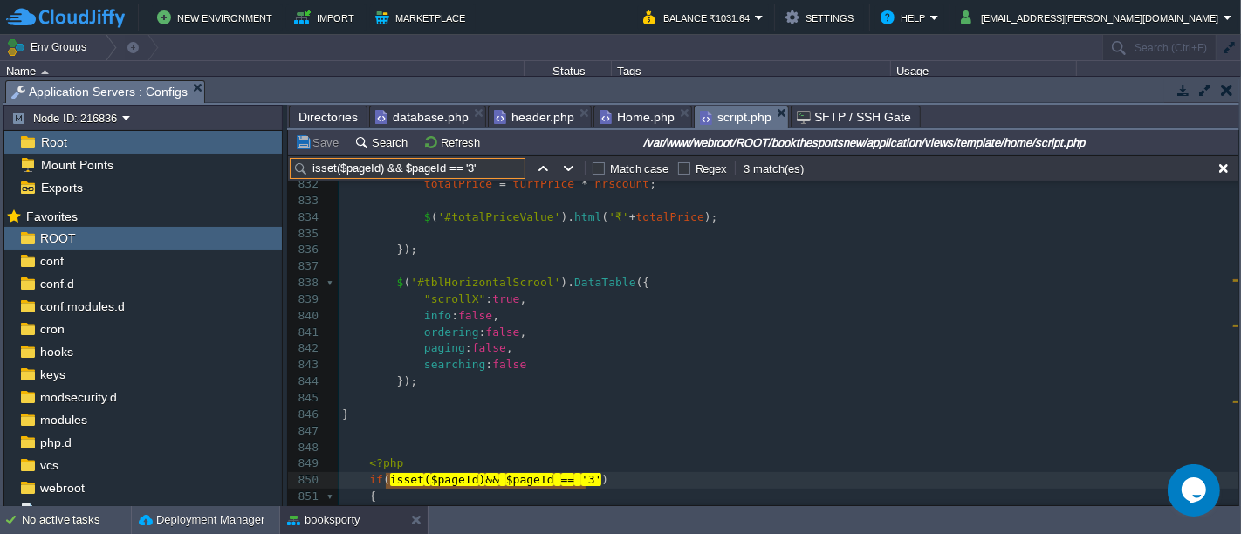
type input "isset($pageId) && $pageId == '3'"
click at [675, 303] on pre ""scrollX" : true ," at bounding box center [789, 299] width 900 height 17
type textarea "-"
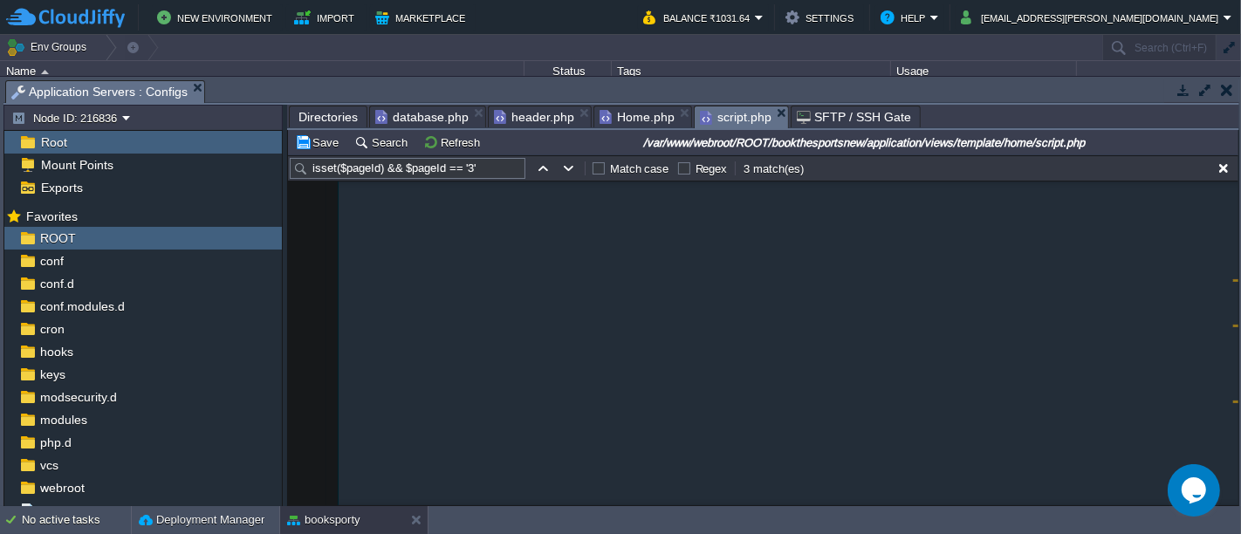
scroll to position [45980, 0]
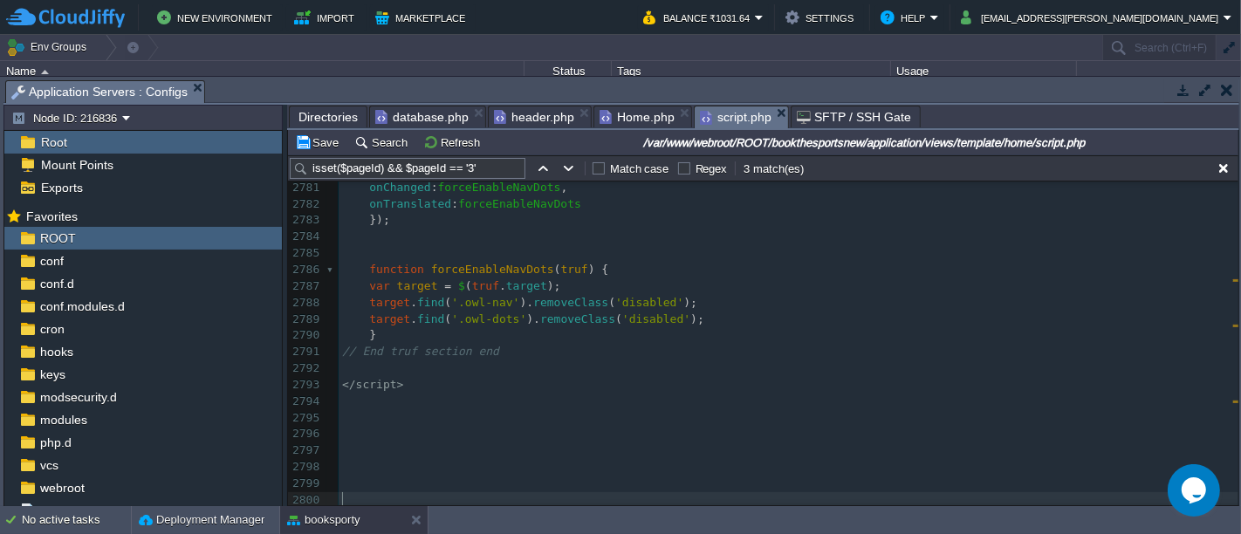
type textarea "-"
click at [332, 147] on button "Save" at bounding box center [319, 142] width 49 height 16
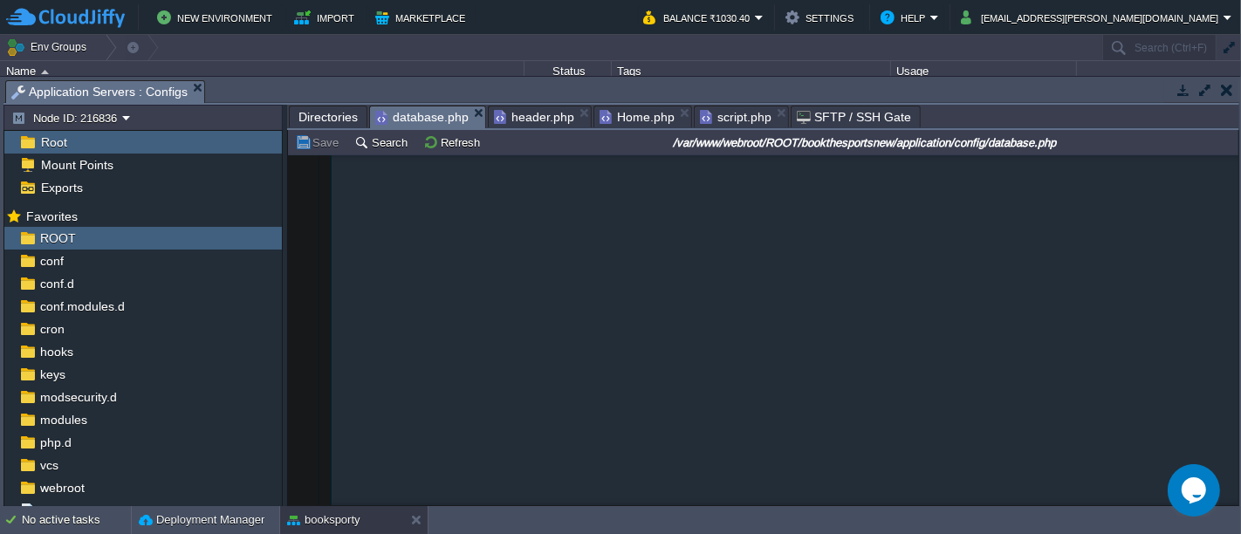
click at [389, 112] on span "database.php" at bounding box center [421, 117] width 93 height 22
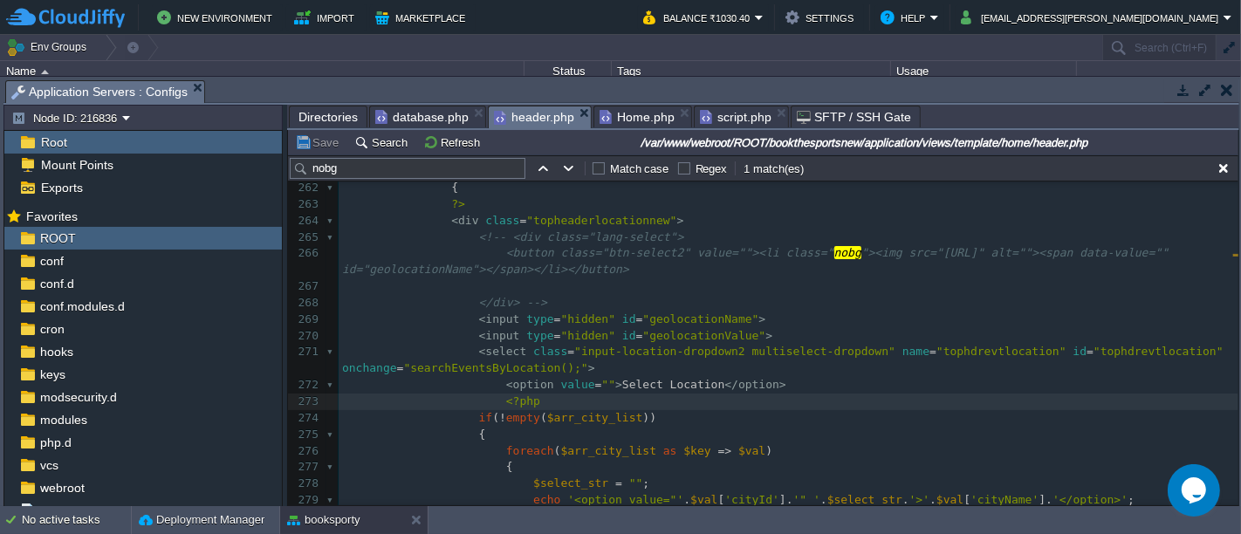
click at [531, 116] on span "header.php" at bounding box center [534, 117] width 80 height 22
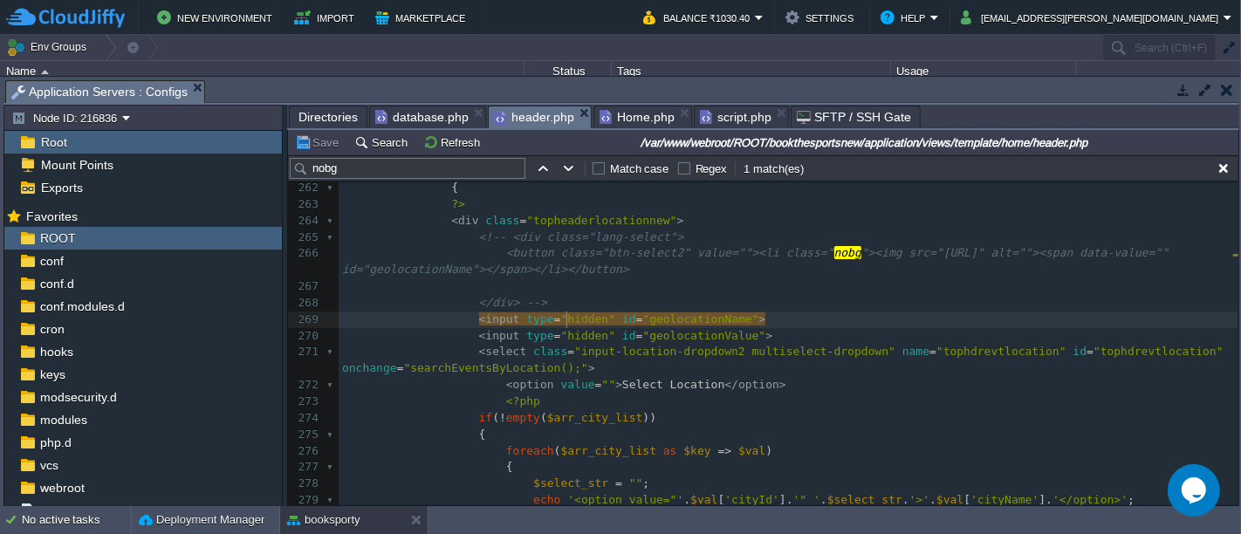
type textarea "hidden"
type textarea "text"
click at [316, 148] on button "Save" at bounding box center [319, 142] width 49 height 16
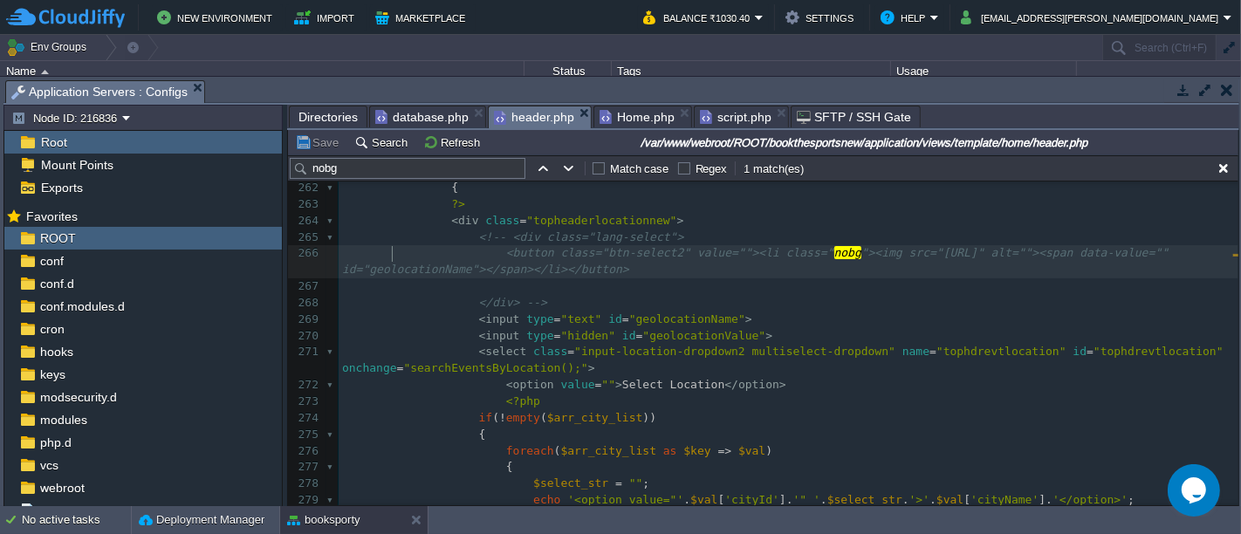
click at [399, 248] on span at bounding box center [410, 253] width 27 height 17
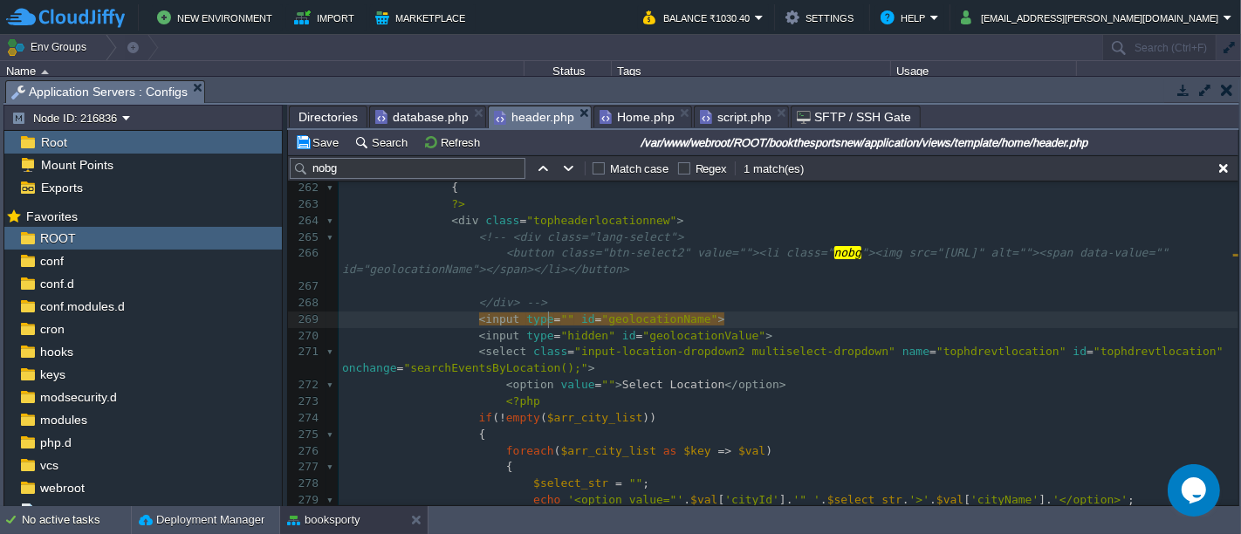
type textarea "hidden"
click at [315, 142] on button "Save" at bounding box center [319, 142] width 49 height 16
